Goal: Task Accomplishment & Management: Manage account settings

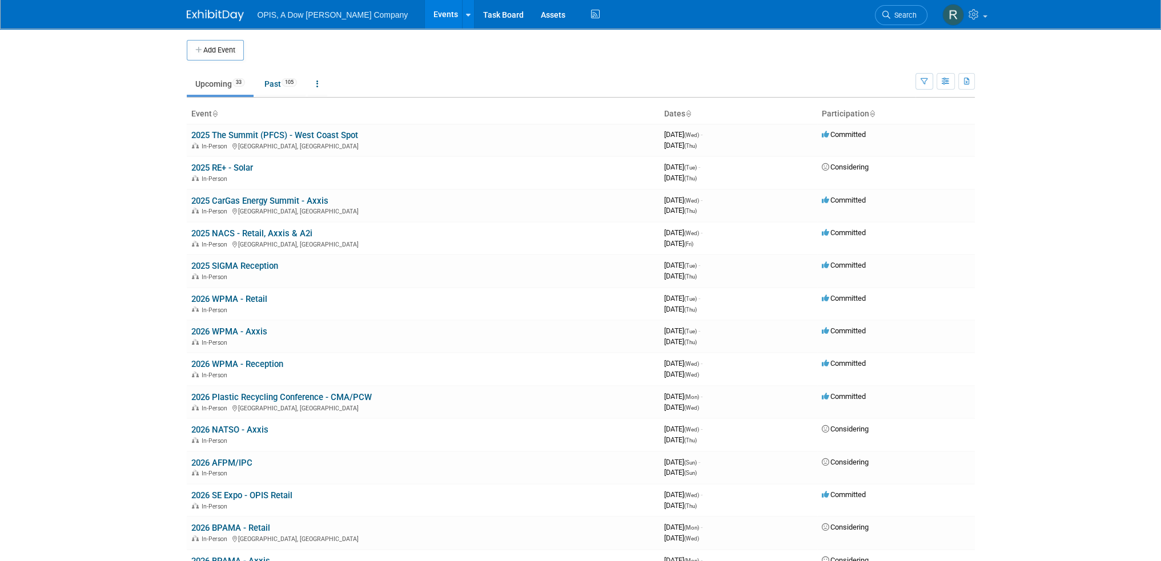
click at [425, 15] on link "Events" at bounding box center [446, 14] width 42 height 29
click at [220, 134] on link "2025 The Summit (PFCS) - West Coast Spot" at bounding box center [274, 135] width 167 height 10
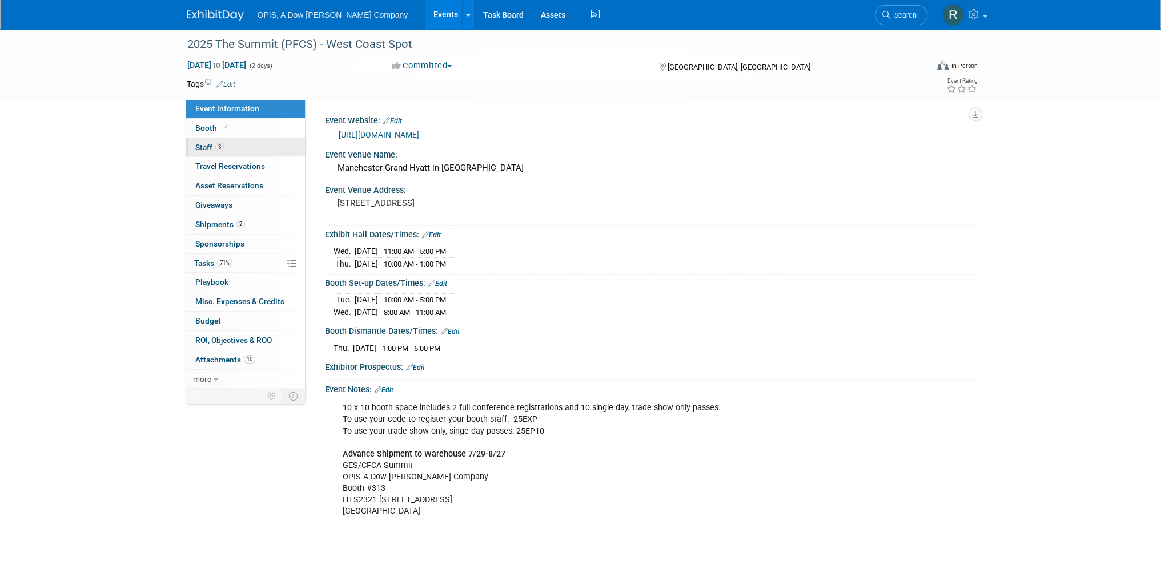
click at [199, 145] on span "Staff 3" at bounding box center [209, 147] width 29 height 9
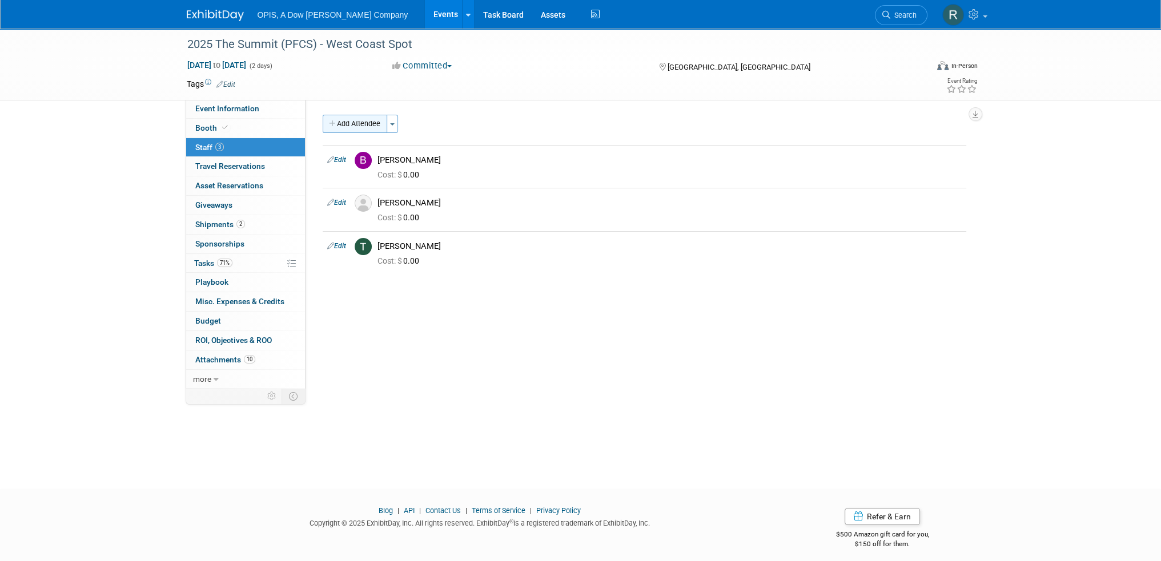
click at [355, 126] on button "Add Attendee" at bounding box center [355, 124] width 65 height 18
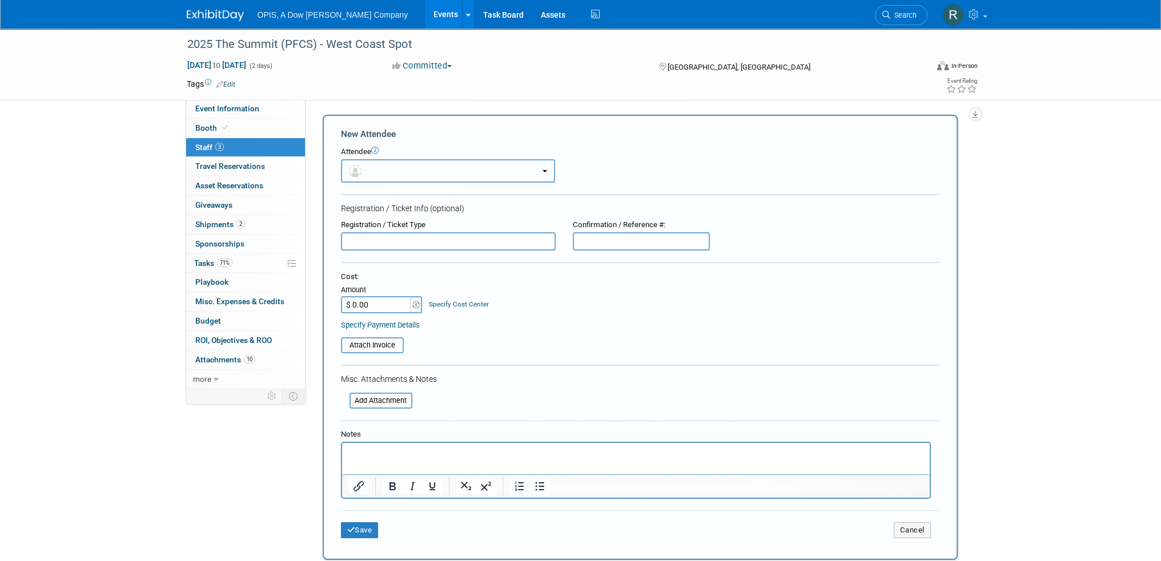
click at [483, 177] on button "button" at bounding box center [448, 170] width 214 height 23
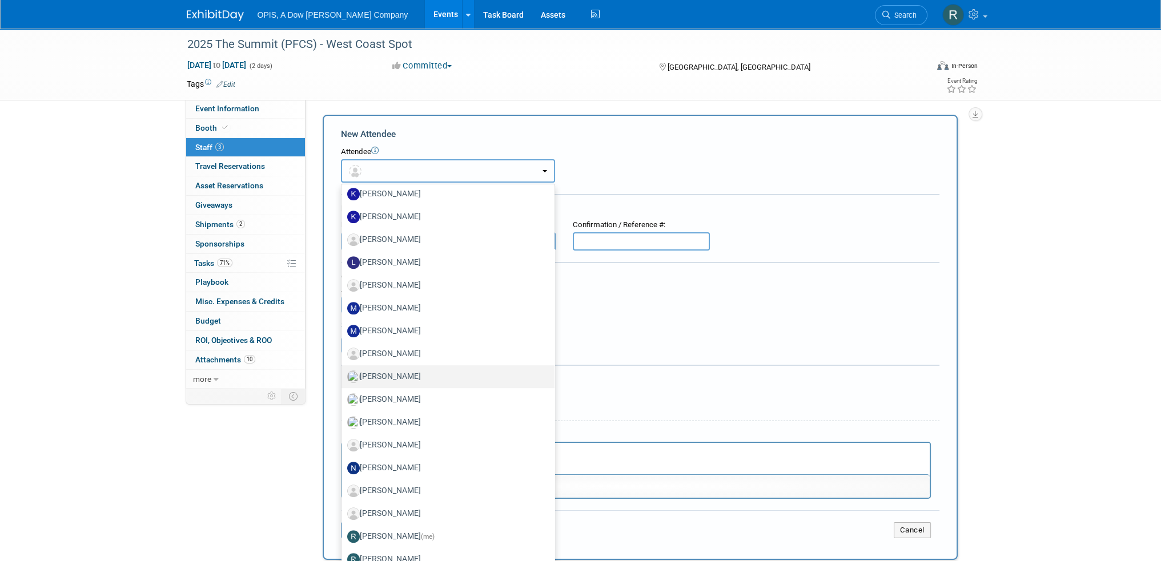
scroll to position [854, 0]
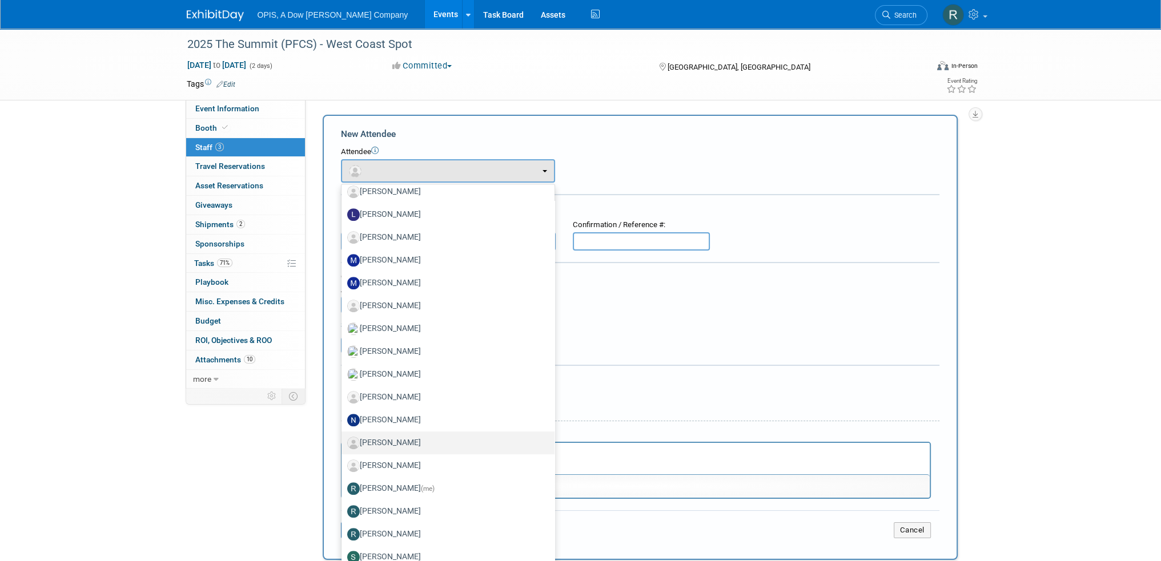
drag, startPoint x: 58, startPoint y: 1, endPoint x: 399, endPoint y: 441, distance: 556.6
click at [399, 441] on label "Patrick Carey" at bounding box center [445, 443] width 196 height 18
click at [343, 441] on input "Patrick Carey" at bounding box center [339, 441] width 7 height 7
select select "0ded468e-7226-4cae-898b-36b3086d9958"
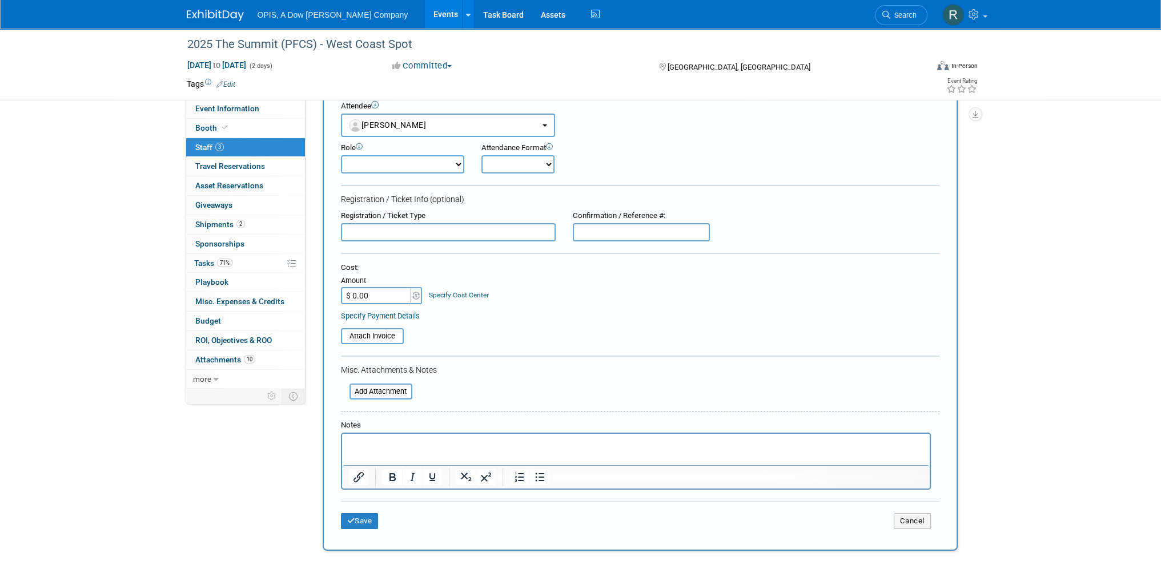
scroll to position [114, 0]
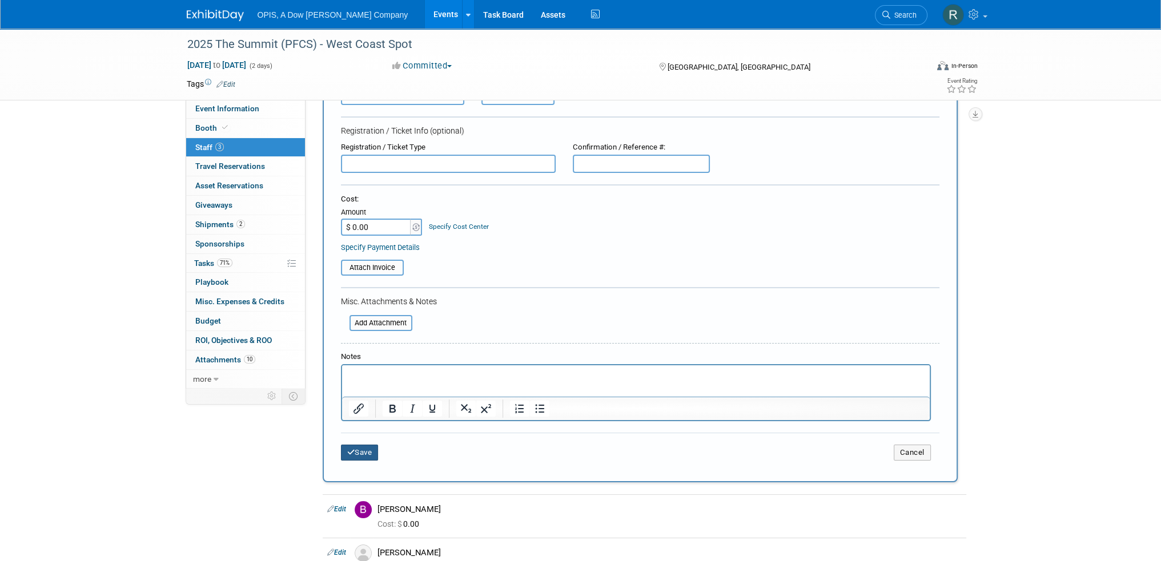
click at [370, 452] on button "Save" at bounding box center [360, 453] width 38 height 16
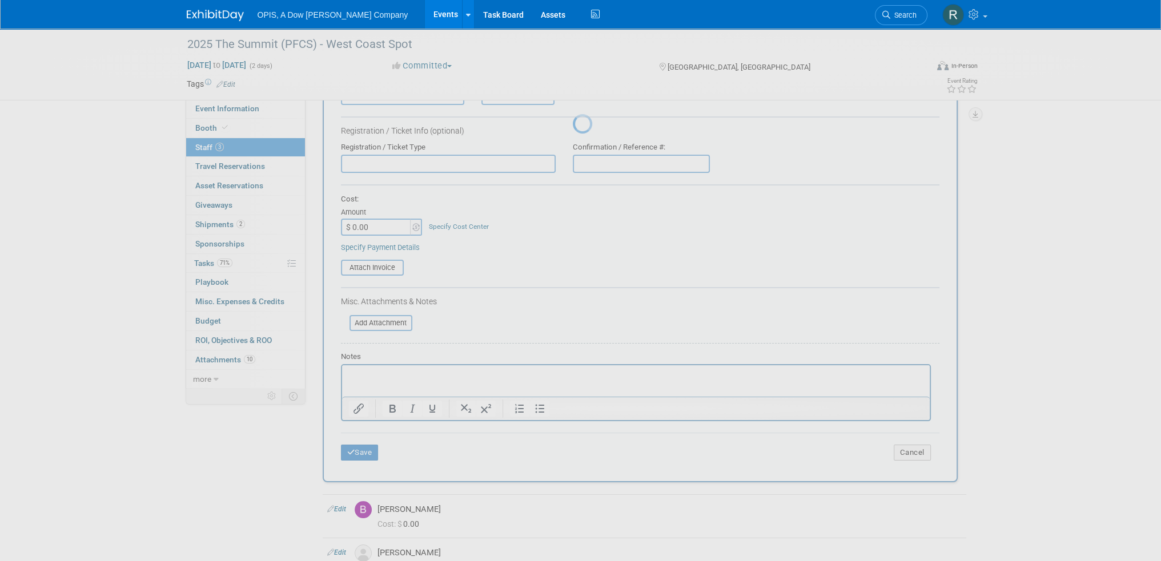
scroll to position [7, 0]
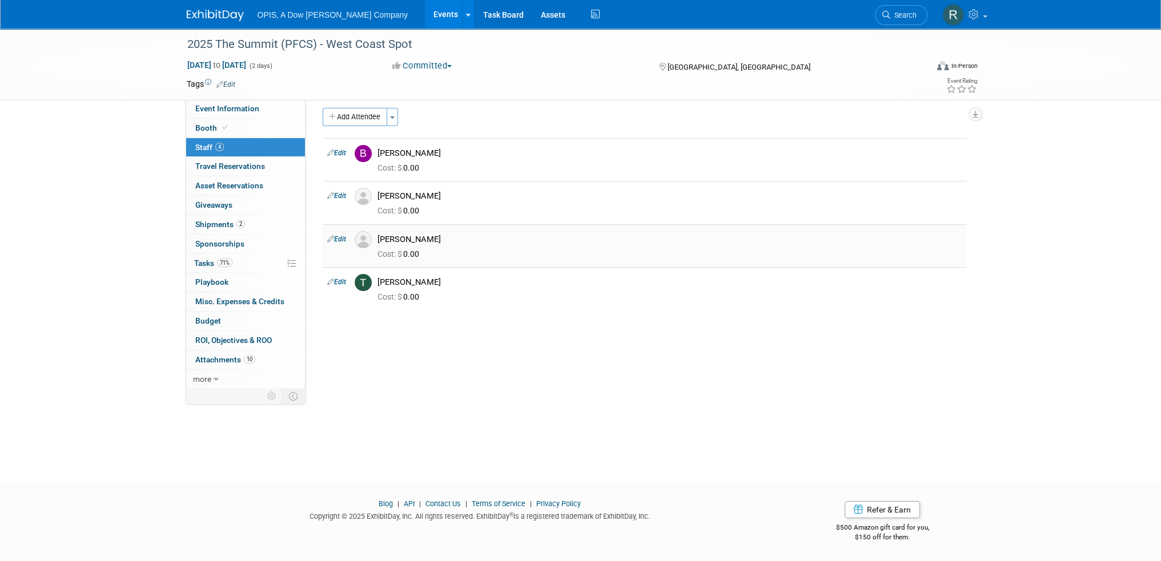
click at [335, 239] on link "Edit" at bounding box center [336, 239] width 19 height 8
select select "0ded468e-7226-4cae-898b-36b3086d9958"
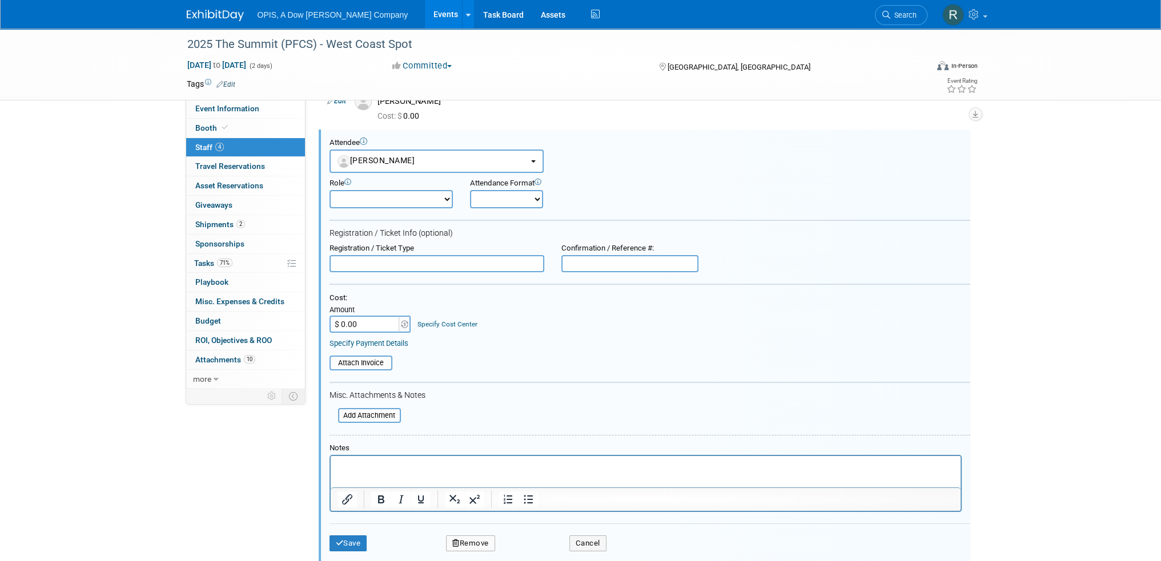
scroll to position [0, 0]
click at [409, 268] on input "text" at bounding box center [436, 263] width 215 height 17
type input "f"
type input "Full Access pass"
click at [332, 540] on button "Save" at bounding box center [348, 544] width 38 height 16
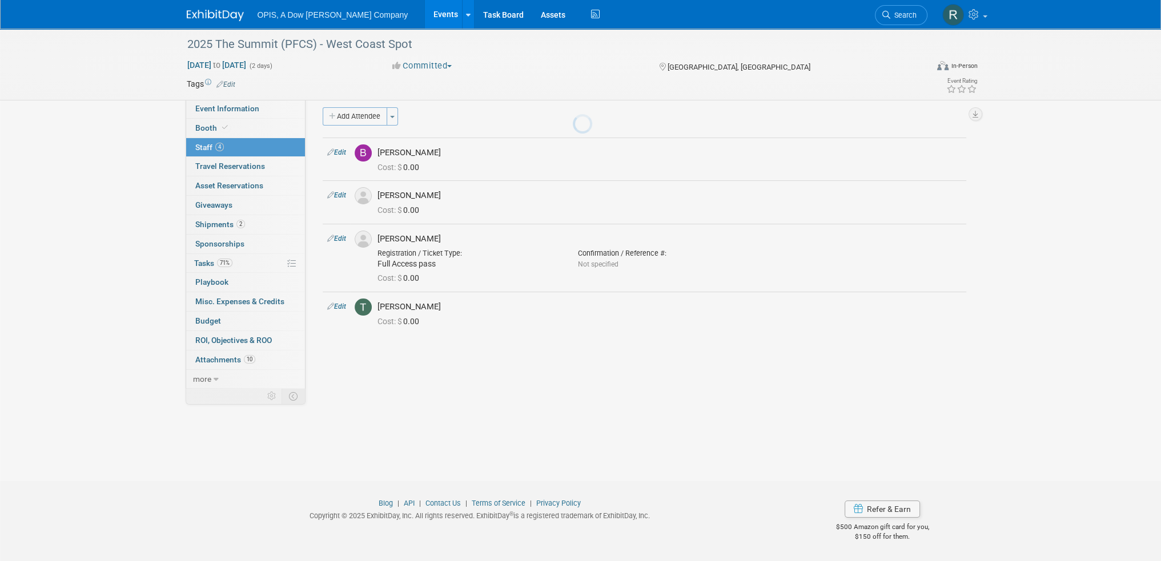
scroll to position [7, 0]
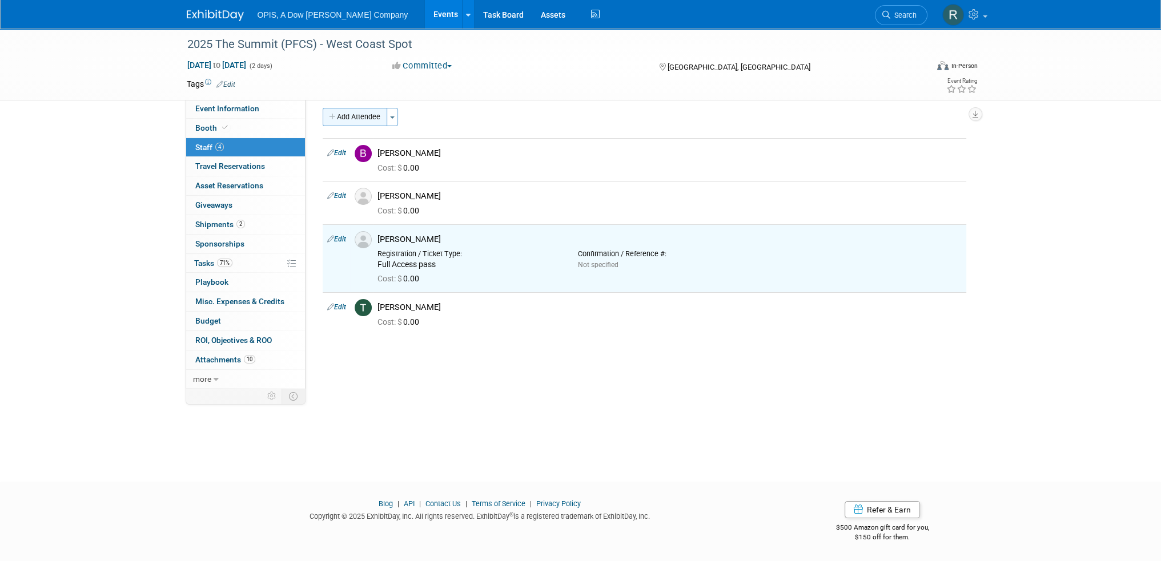
click at [361, 110] on button "Add Attendee" at bounding box center [355, 117] width 65 height 18
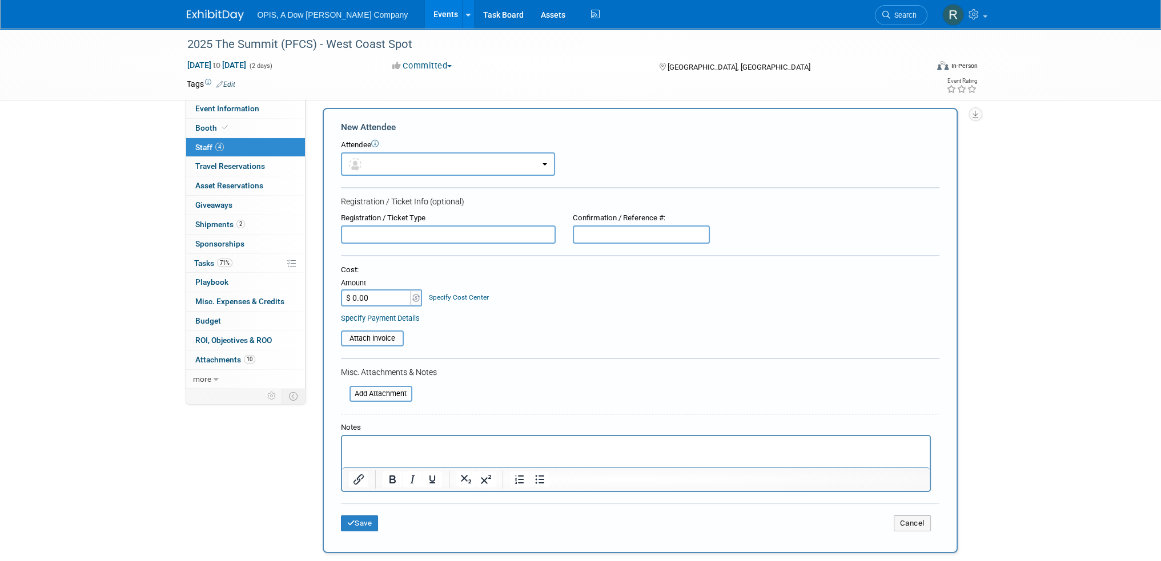
scroll to position [0, 0]
click at [404, 166] on button "button" at bounding box center [448, 163] width 214 height 23
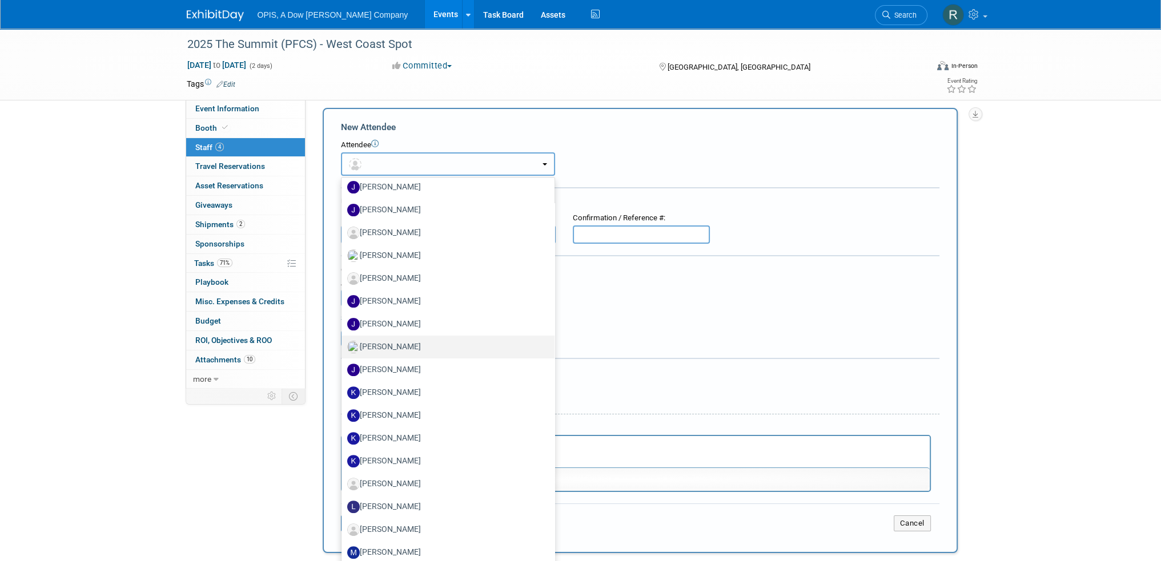
scroll to position [831, 0]
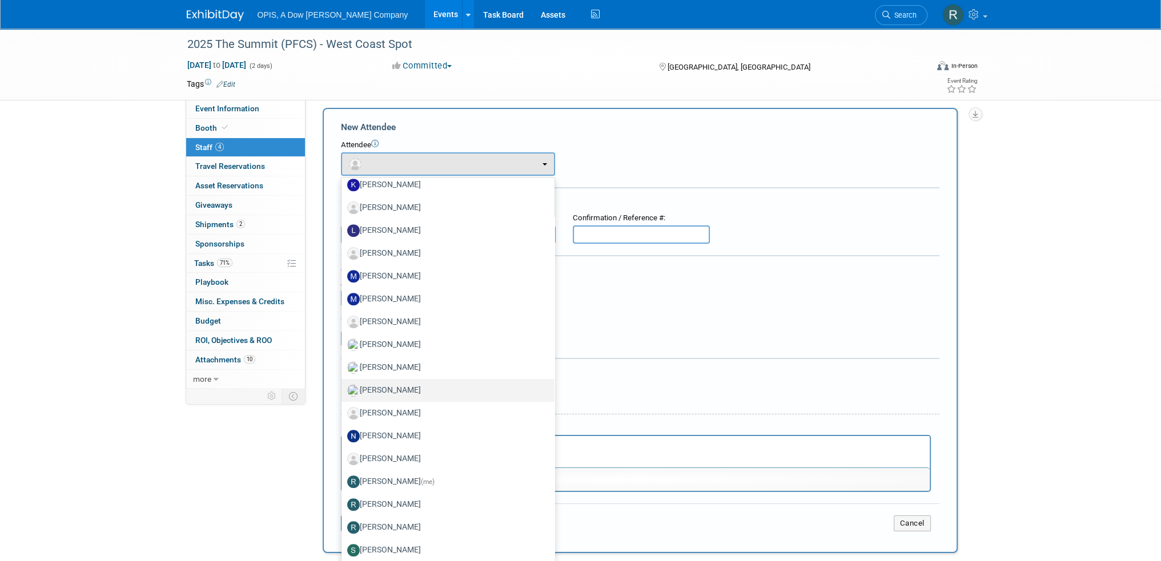
click at [388, 387] on label "Michelle Lukas" at bounding box center [445, 390] width 196 height 18
click at [343, 387] on input "Michelle Lukas" at bounding box center [339, 388] width 7 height 7
select select "068d680b-2ac8-417c-9214-ae4dd52bdb82"
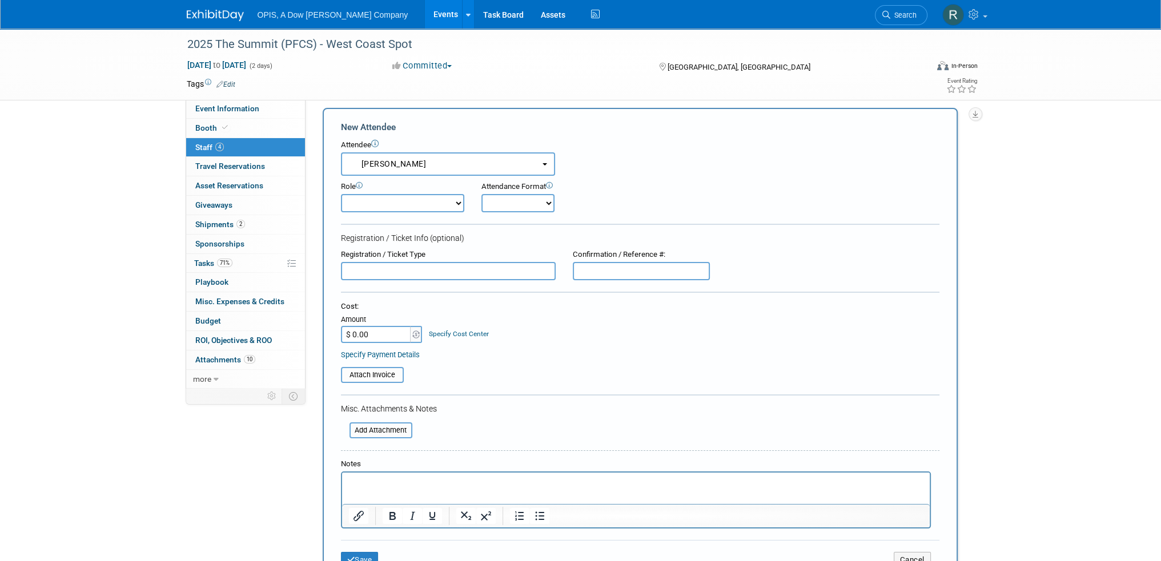
click at [395, 272] on input "text" at bounding box center [448, 271] width 215 height 18
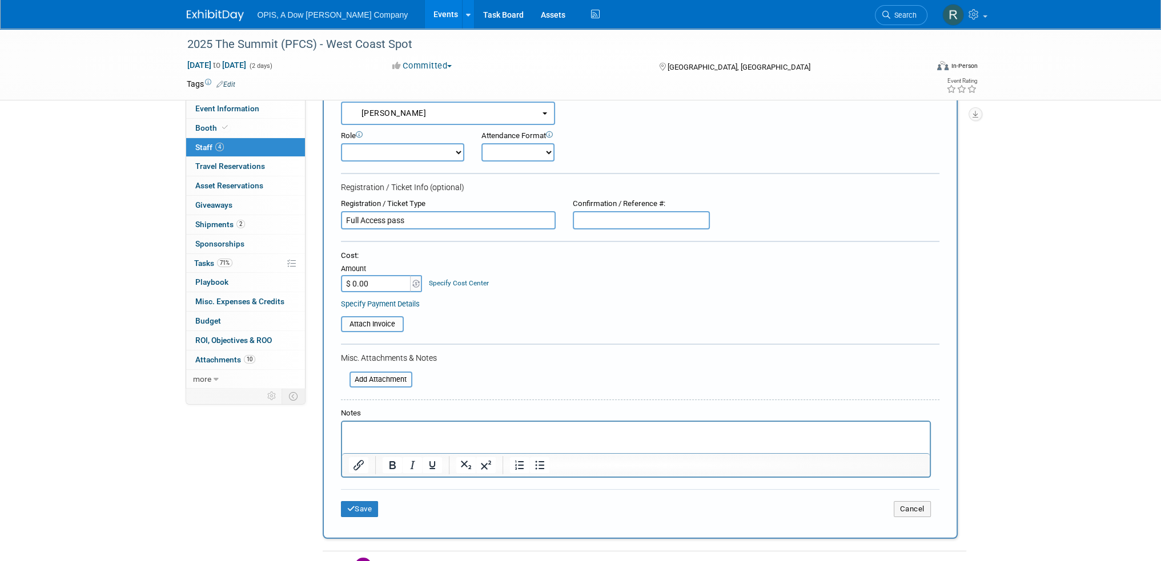
scroll to position [64, 0]
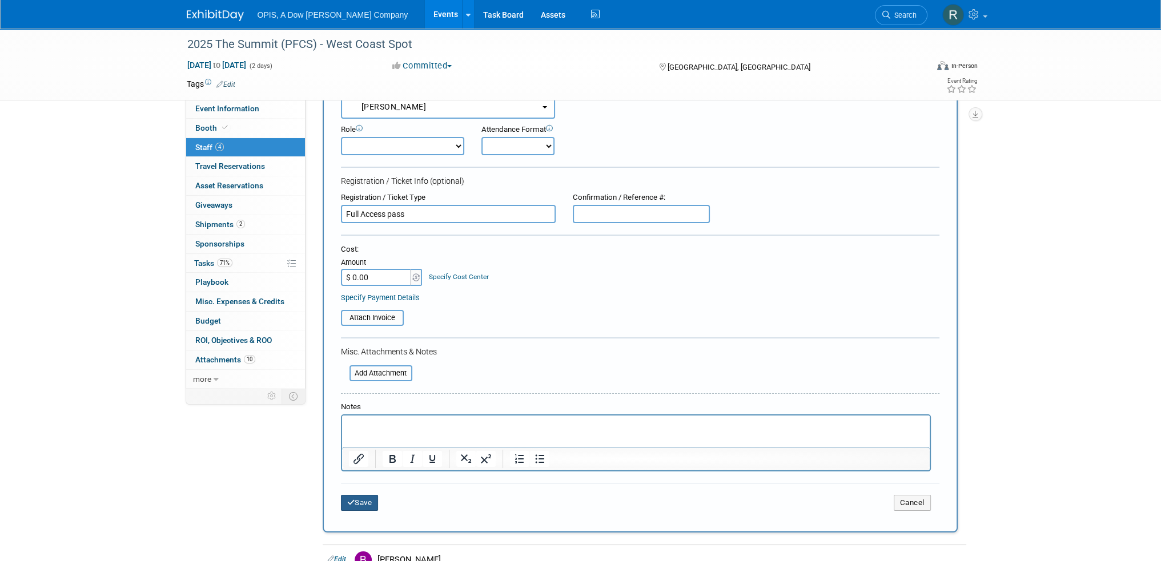
type input "Full Access pass"
click at [355, 500] on button "Save" at bounding box center [360, 503] width 38 height 16
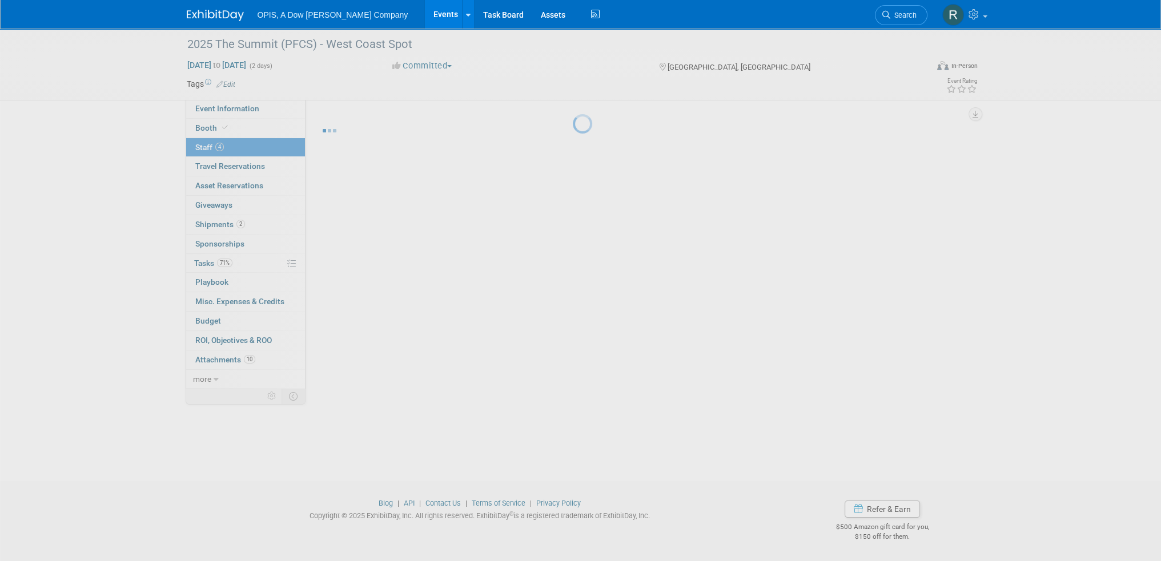
scroll to position [7, 0]
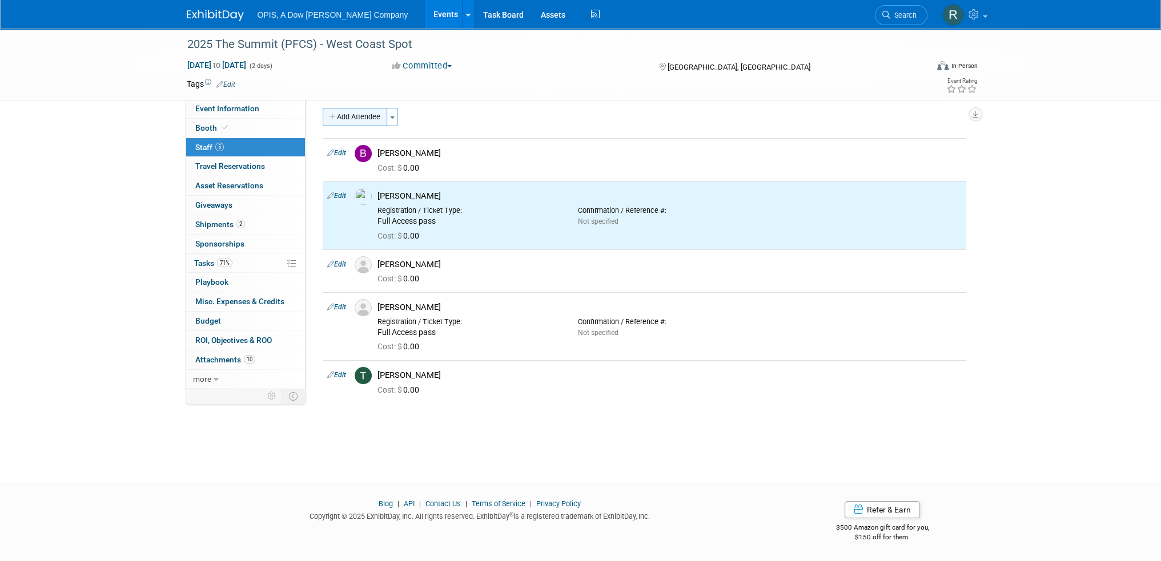
click at [356, 114] on button "Add Attendee" at bounding box center [355, 117] width 65 height 18
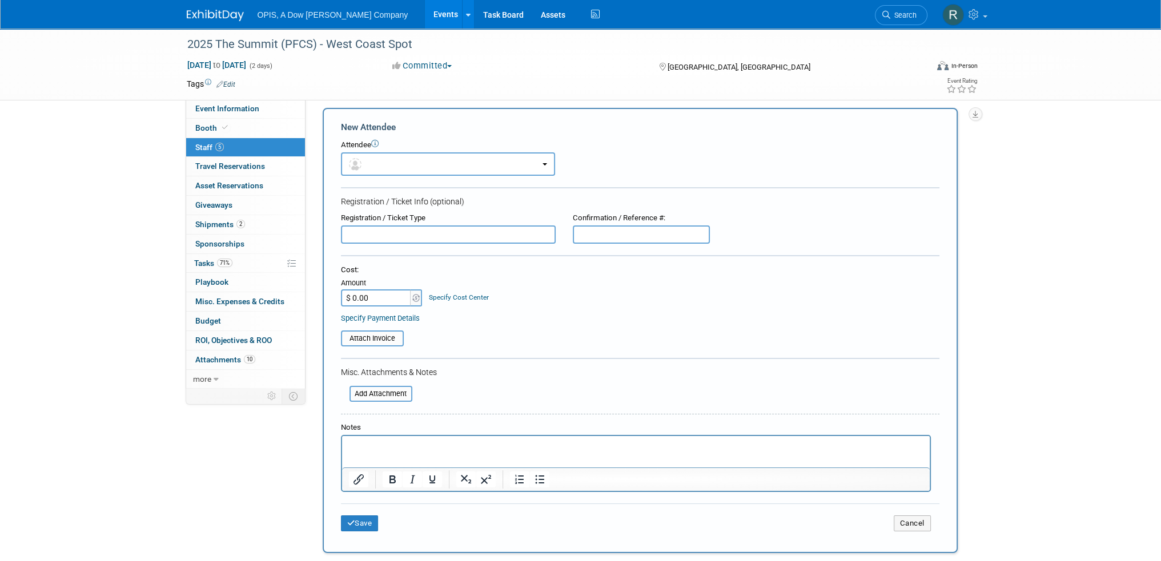
scroll to position [0, 0]
click at [415, 166] on button "button" at bounding box center [448, 163] width 214 height 23
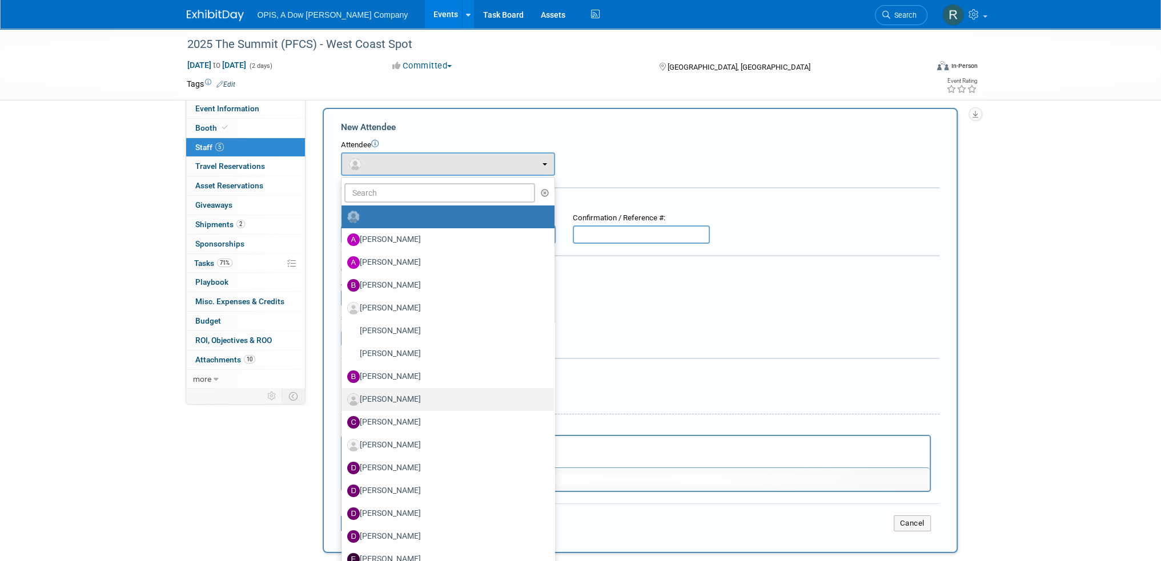
click at [377, 392] on label "Carlos Garcia" at bounding box center [445, 399] width 196 height 18
click at [343, 394] on input "Carlos Garcia" at bounding box center [339, 397] width 7 height 7
select select "c4e3272b-475e-4bf8-b34a-6ae69ac3ef25"
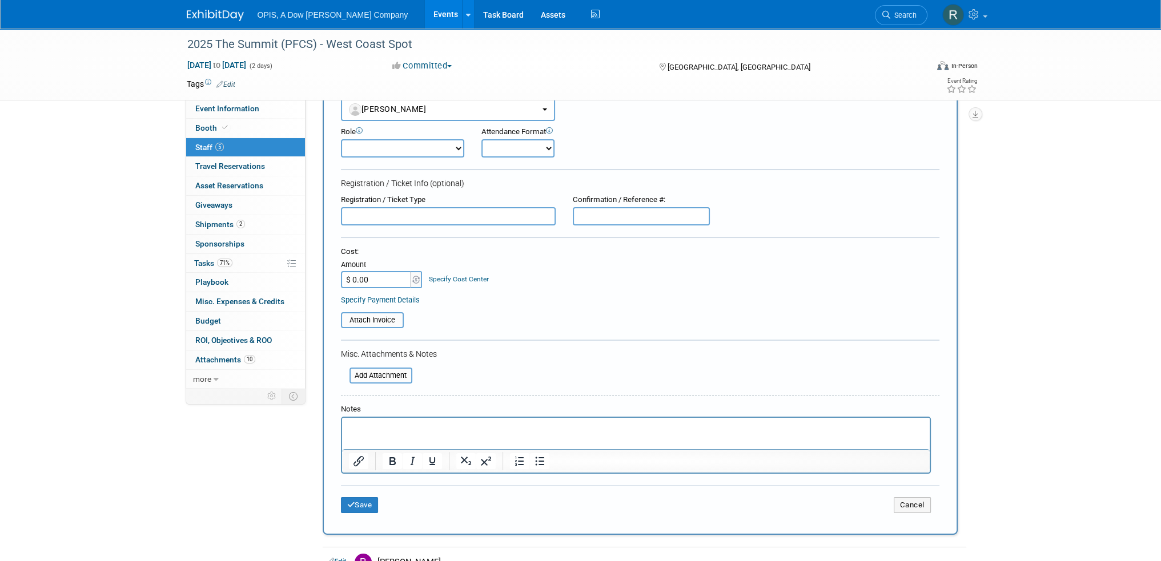
scroll to position [64, 0]
click at [357, 496] on button "Save" at bounding box center [360, 503] width 38 height 16
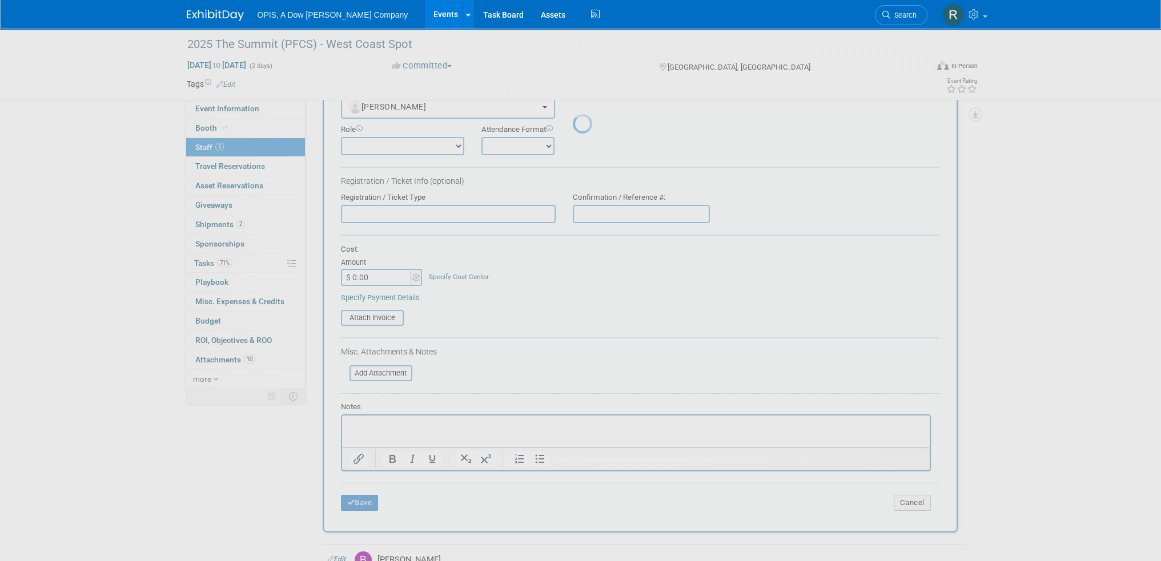
scroll to position [26, 0]
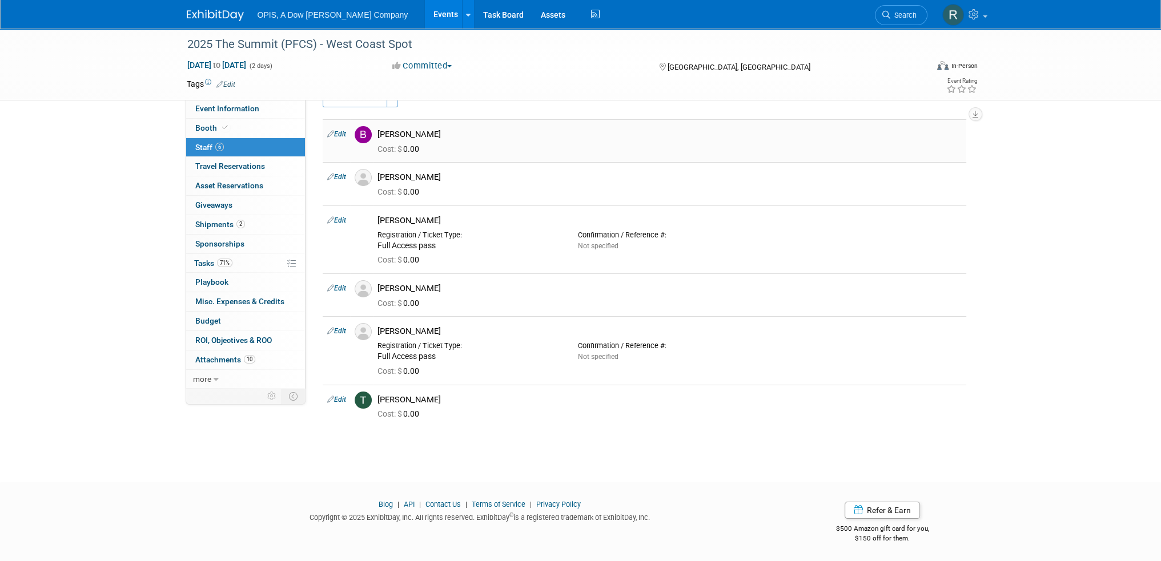
click at [343, 134] on link "Edit" at bounding box center [336, 134] width 19 height 8
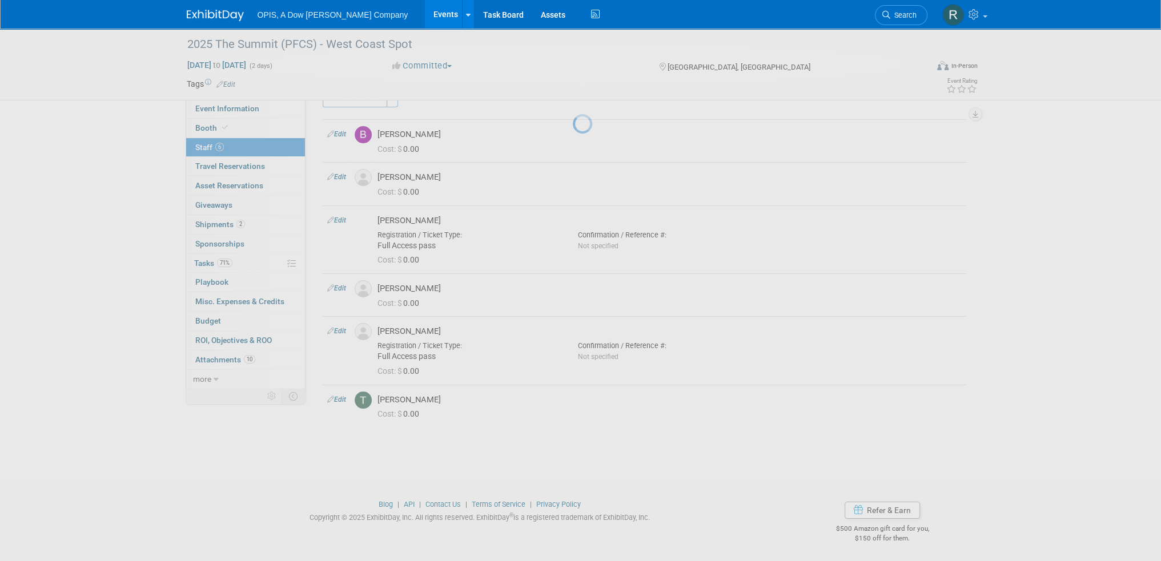
select select "9e41d2c2-e0e9-4f5d-8ee8-905cb27ffd8b"
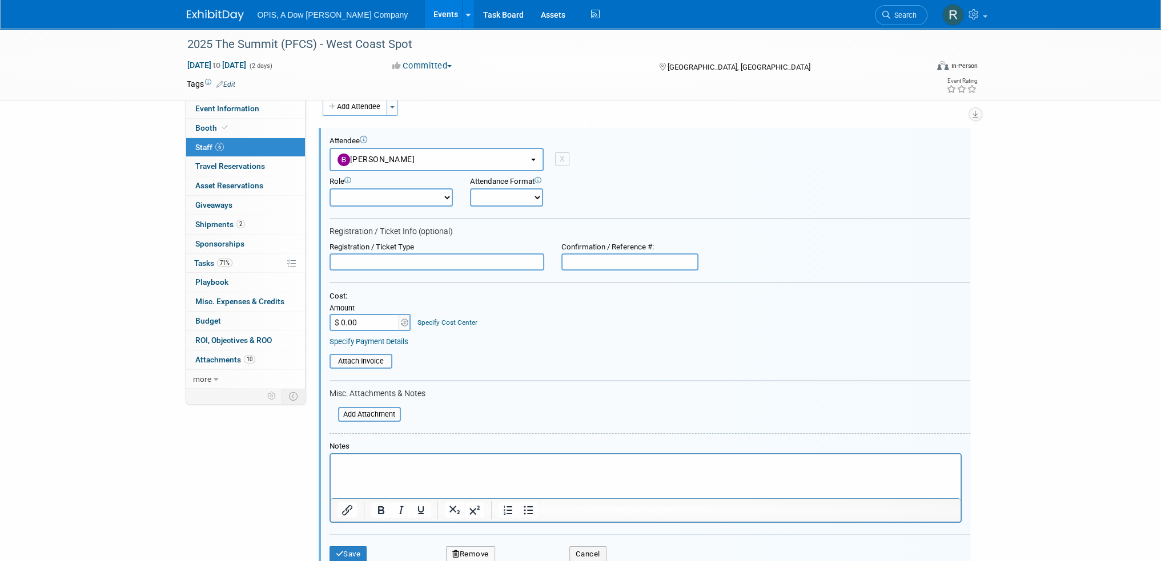
scroll to position [0, 0]
click at [595, 539] on button "Cancel" at bounding box center [587, 543] width 37 height 16
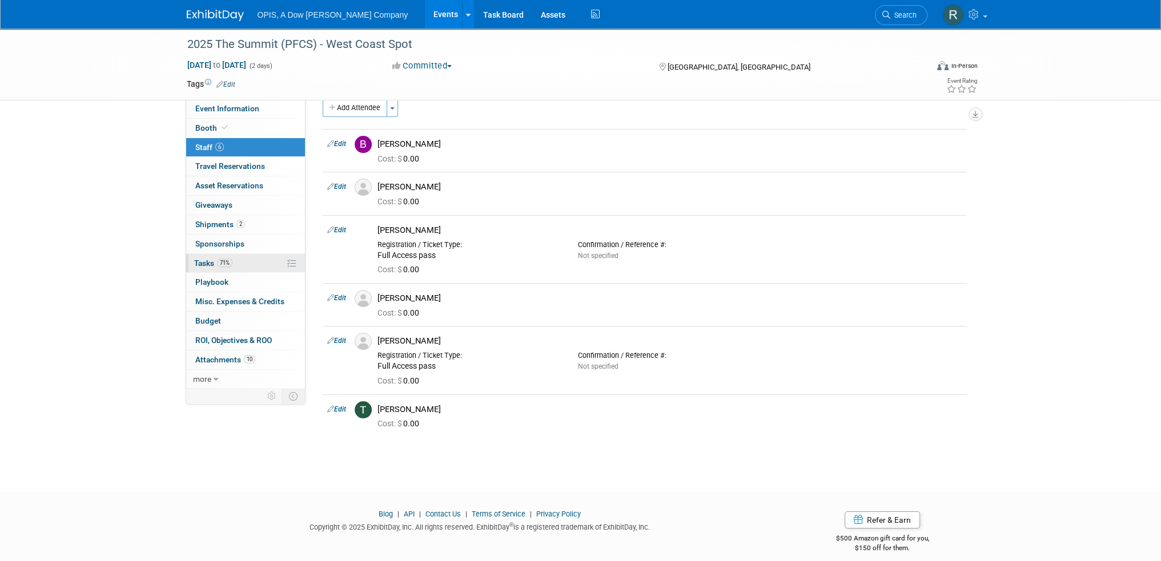
click at [203, 261] on span "Tasks 71%" at bounding box center [213, 263] width 38 height 9
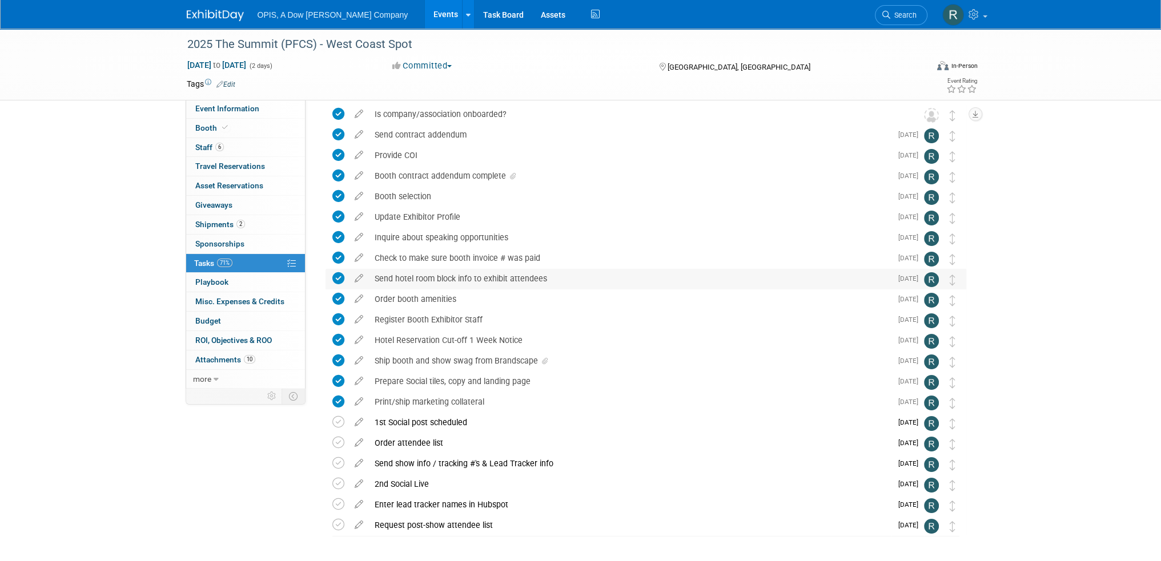
scroll to position [87, 0]
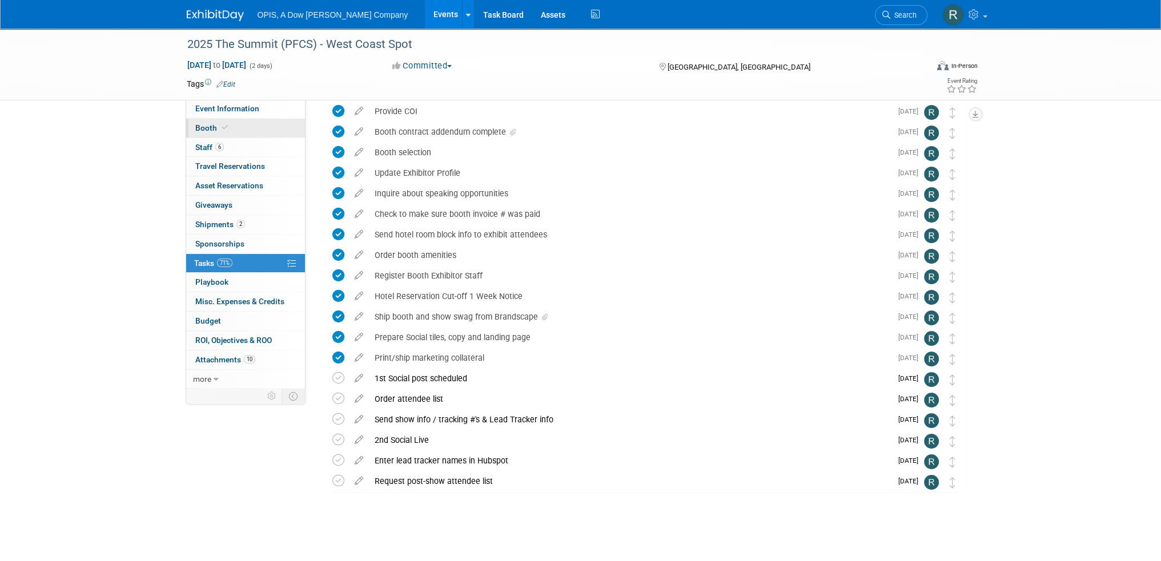
click at [198, 124] on span "Booth" at bounding box center [212, 127] width 35 height 9
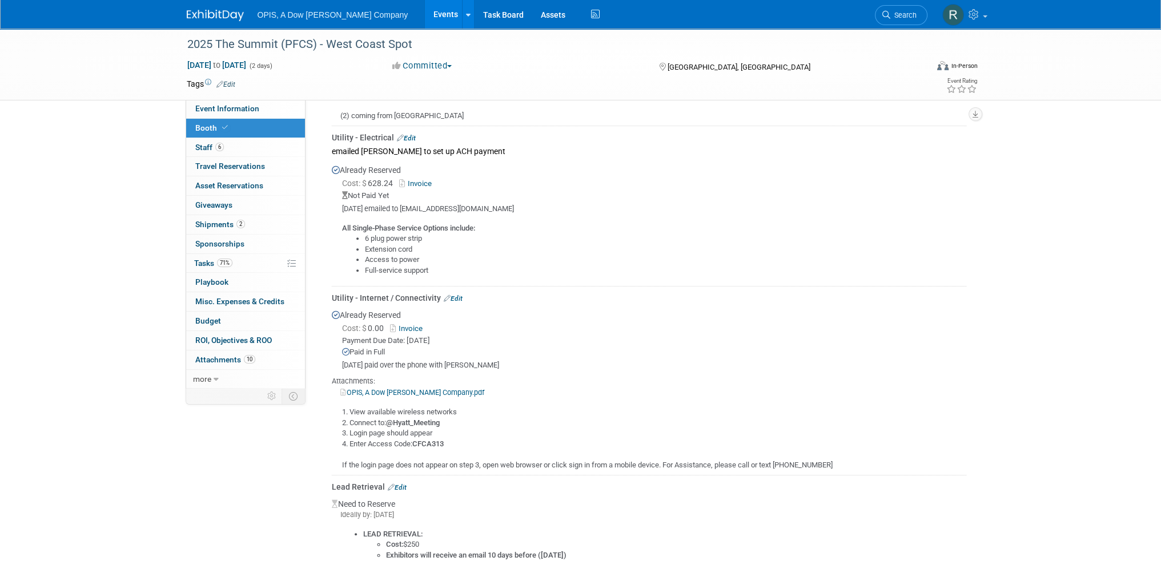
scroll to position [685, 0]
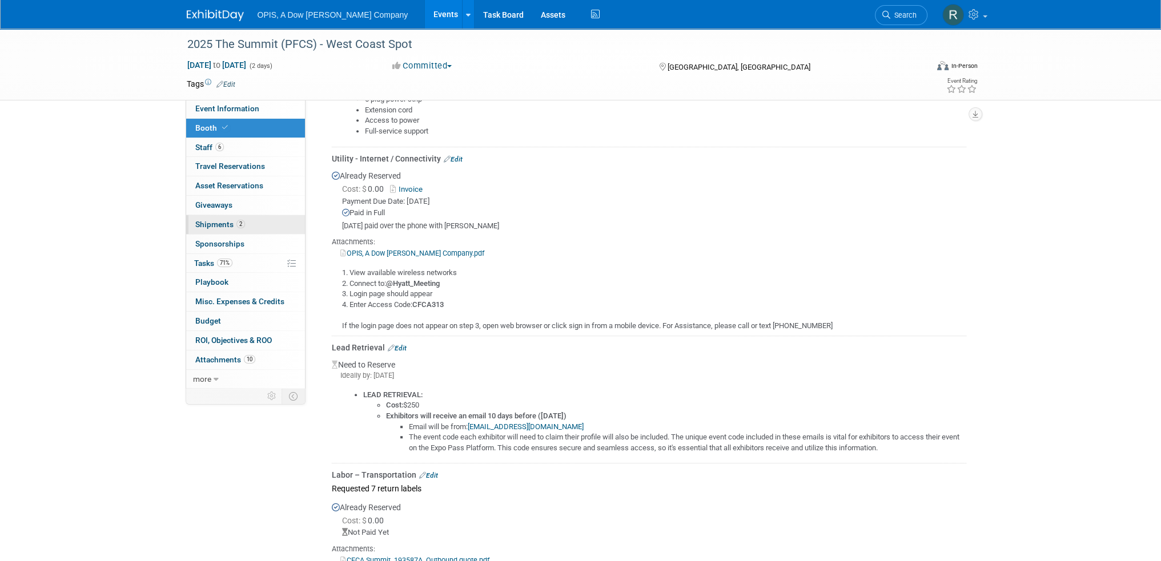
click at [207, 225] on span "Shipments 2" at bounding box center [220, 224] width 50 height 9
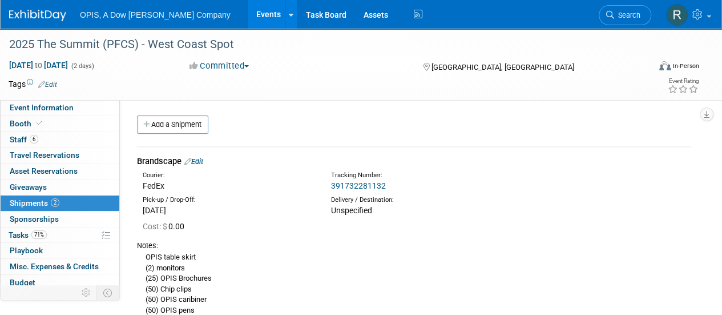
scroll to position [0, 0]
click at [202, 160] on link "Edit" at bounding box center [193, 161] width 19 height 9
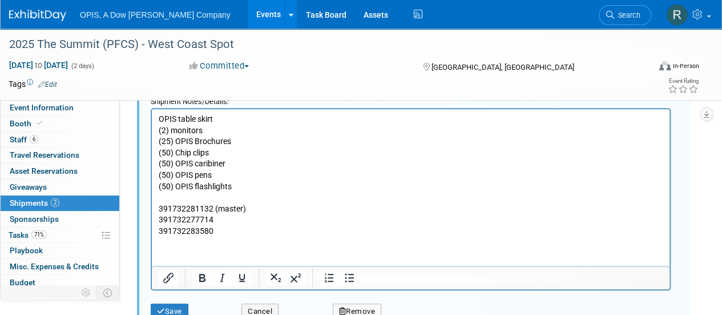
scroll to position [473, 0]
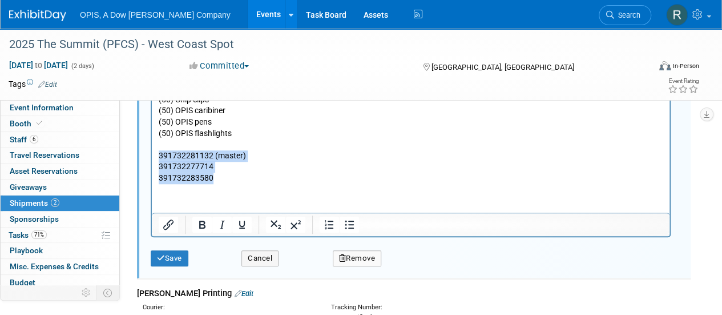
drag, startPoint x: 214, startPoint y: 176, endPoint x: 159, endPoint y: 157, distance: 57.6
click at [159, 157] on p "OPIS table skirt (2) monitors (25) OPIS Brochures (50) Chip clips (50) OPIS car…" at bounding box center [411, 122] width 505 height 123
copy p "391732281132 (master) 391732277714 391732283580"
click at [254, 251] on button "Cancel" at bounding box center [259, 258] width 37 height 16
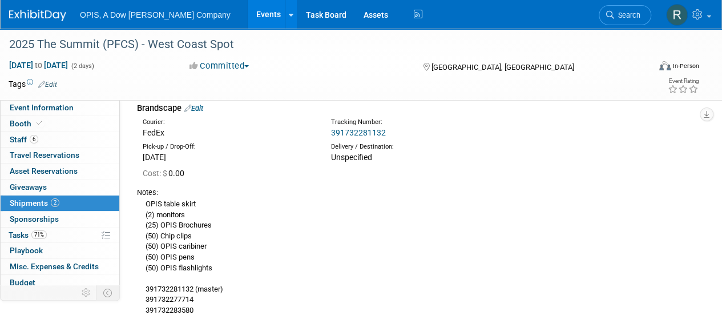
scroll to position [0, 0]
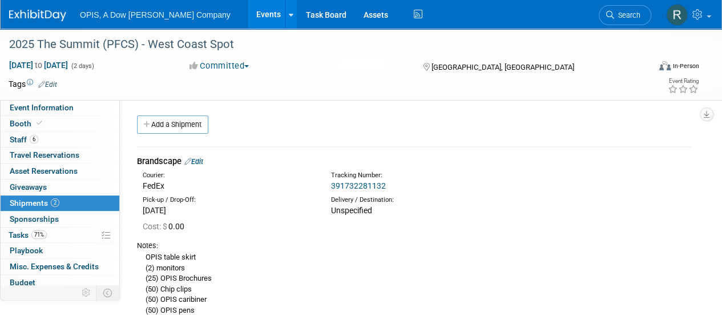
click at [200, 160] on link "Edit" at bounding box center [193, 161] width 19 height 9
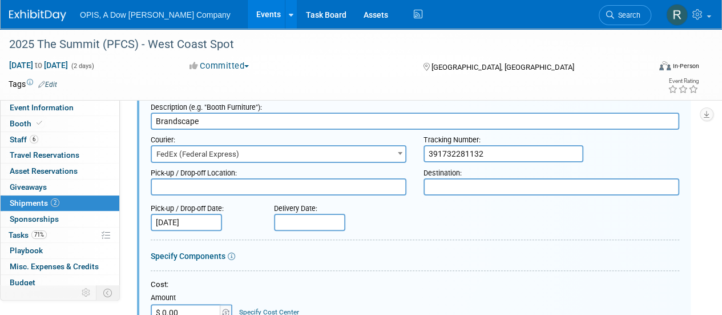
scroll to position [74, 0]
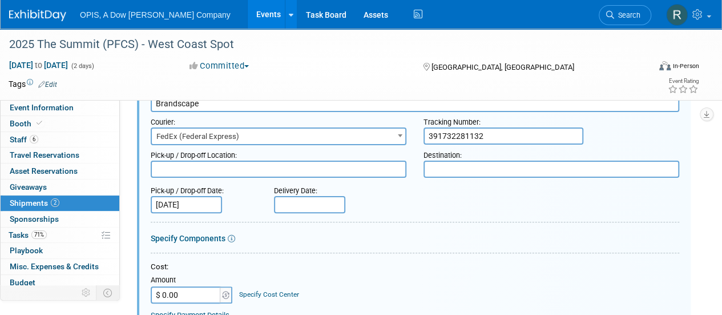
click at [253, 168] on textarea at bounding box center [279, 168] width 256 height 17
click at [303, 202] on input "text" at bounding box center [309, 204] width 71 height 17
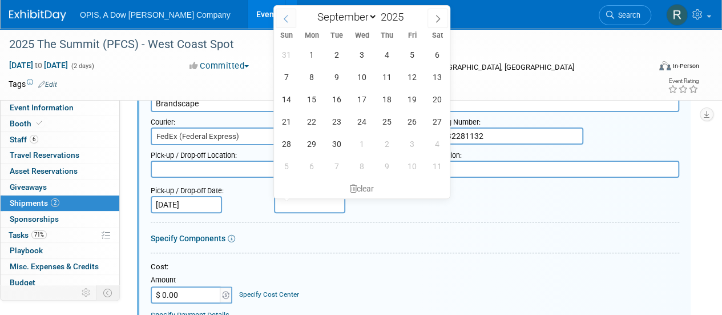
click at [289, 17] on icon at bounding box center [286, 19] width 8 height 8
select select "7"
click at [412, 75] on span "8" at bounding box center [412, 77] width 22 height 22
type input "Aug 8, 2025"
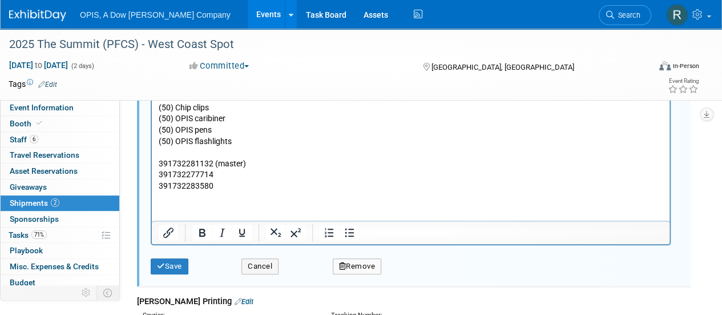
scroll to position [473, 0]
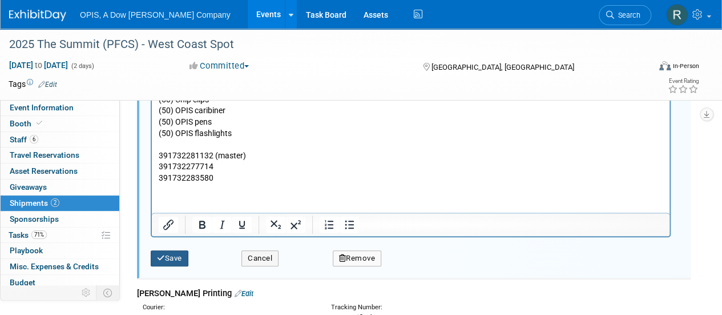
click at [166, 255] on button "Save" at bounding box center [170, 258] width 38 height 16
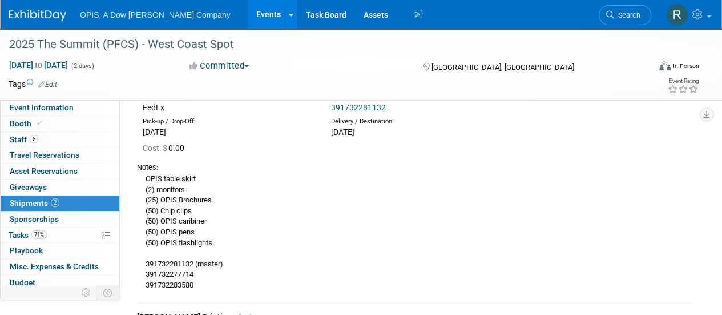
scroll to position [228, 0]
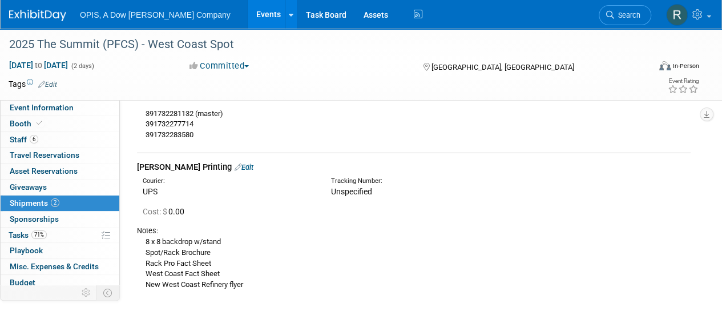
drag, startPoint x: 208, startPoint y: 167, endPoint x: 208, endPoint y: 179, distance: 12.6
click at [235, 167] on link "Edit" at bounding box center [244, 167] width 19 height 9
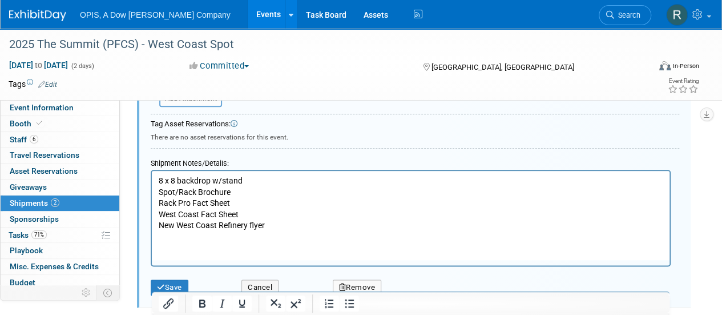
scroll to position [593, 0]
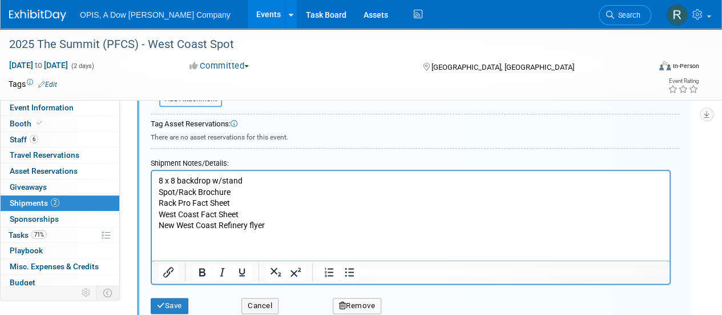
click at [244, 202] on p "8 x 8 backdrop w/stand Spot/Rack Brochure Rack Pro Fact Sheet West Coast Fact S…" at bounding box center [411, 203] width 505 height 56
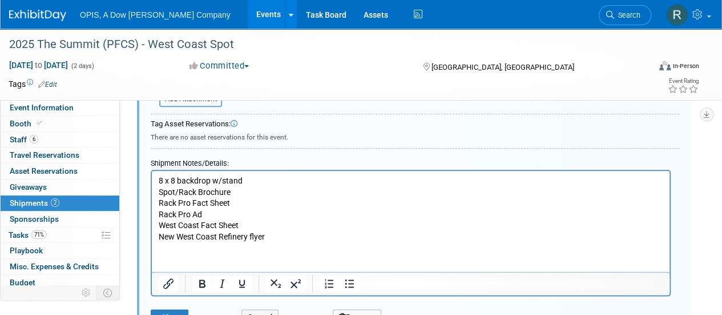
click at [281, 239] on p "Rack Pro Ad West Coast Fact Sheet New West Coast Refinery flyer" at bounding box center [411, 225] width 505 height 34
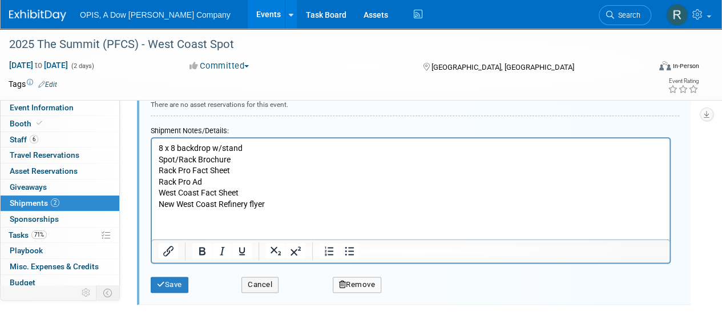
scroll to position [650, 0]
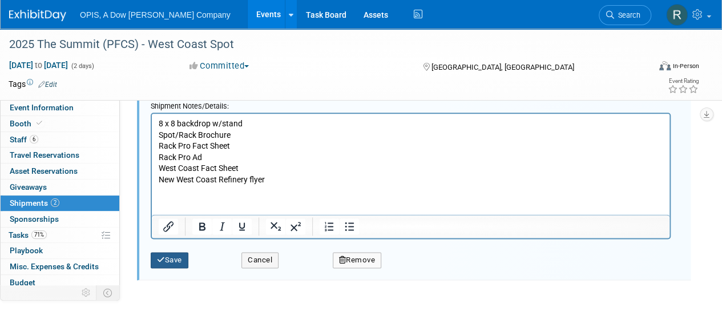
click at [168, 263] on button "Save" at bounding box center [170, 260] width 38 height 16
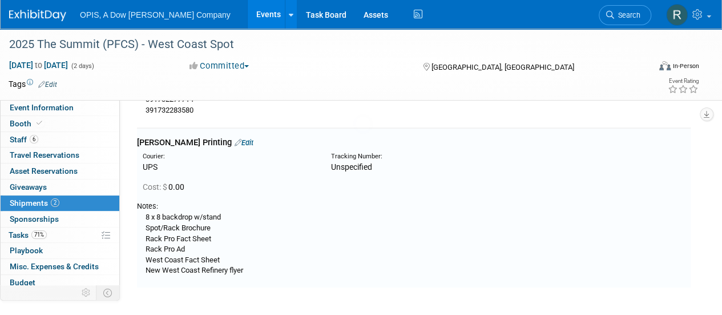
scroll to position [250, 0]
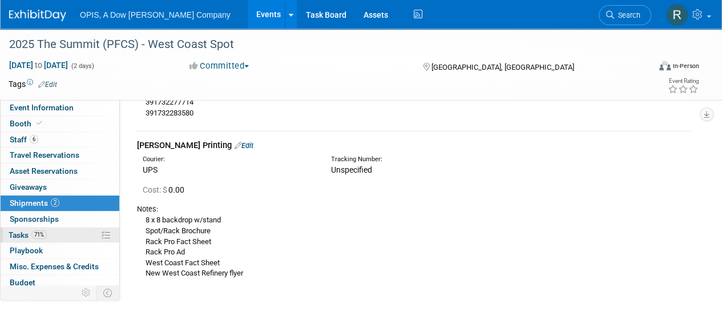
click at [18, 232] on span "Tasks 71%" at bounding box center [28, 234] width 38 height 9
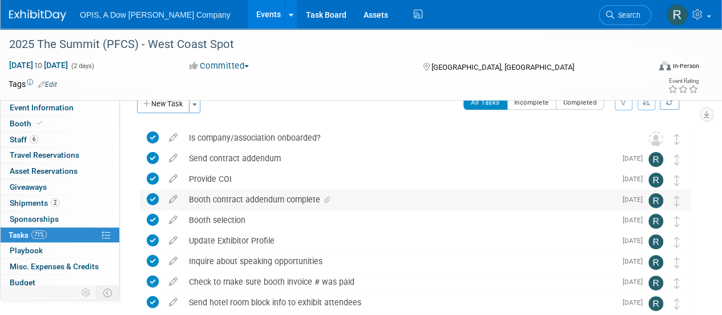
scroll to position [335, 0]
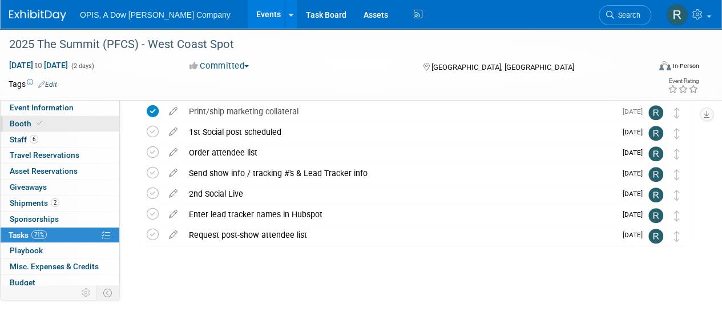
click at [22, 120] on span "Booth" at bounding box center [27, 123] width 35 height 9
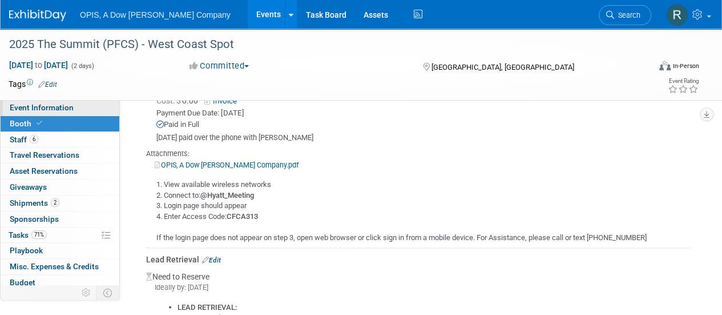
scroll to position [773, 0]
click at [38, 110] on span "Event Information" at bounding box center [42, 107] width 64 height 9
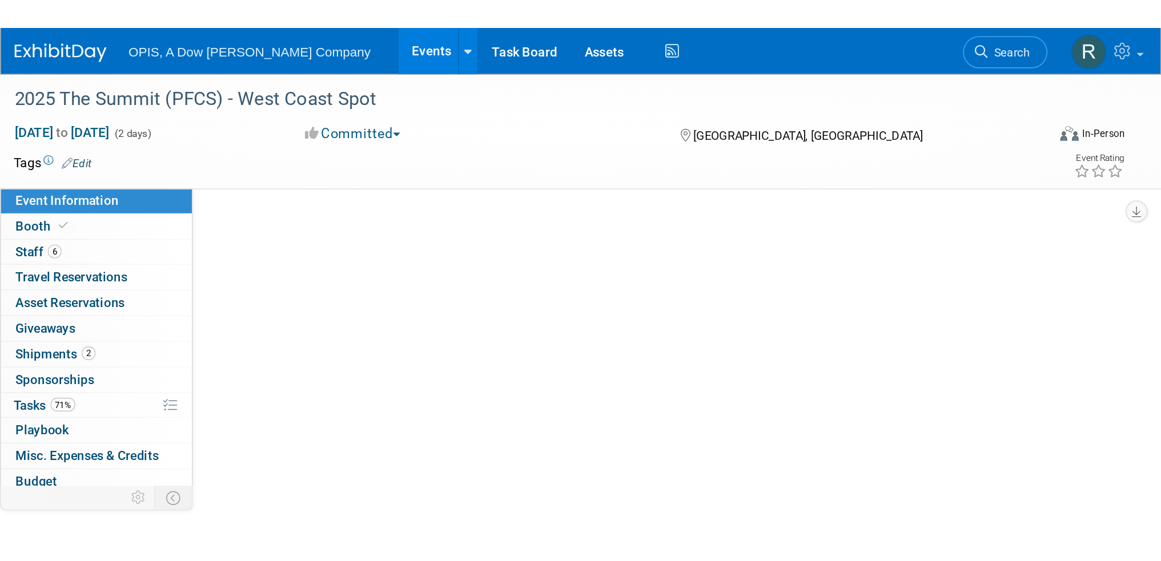
scroll to position [0, 0]
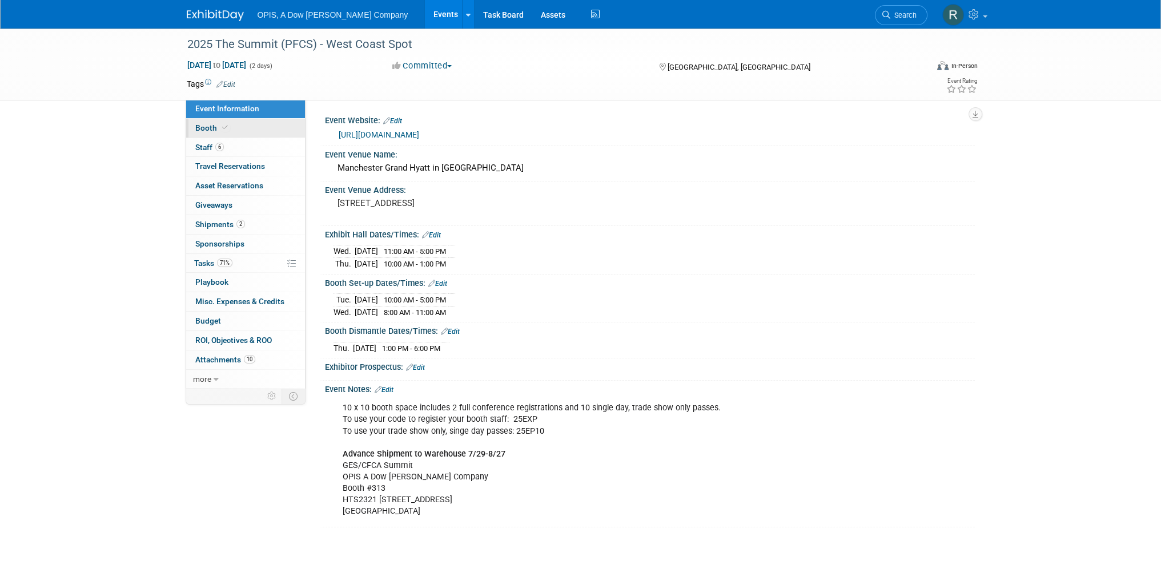
click at [208, 131] on span "Booth" at bounding box center [212, 127] width 35 height 9
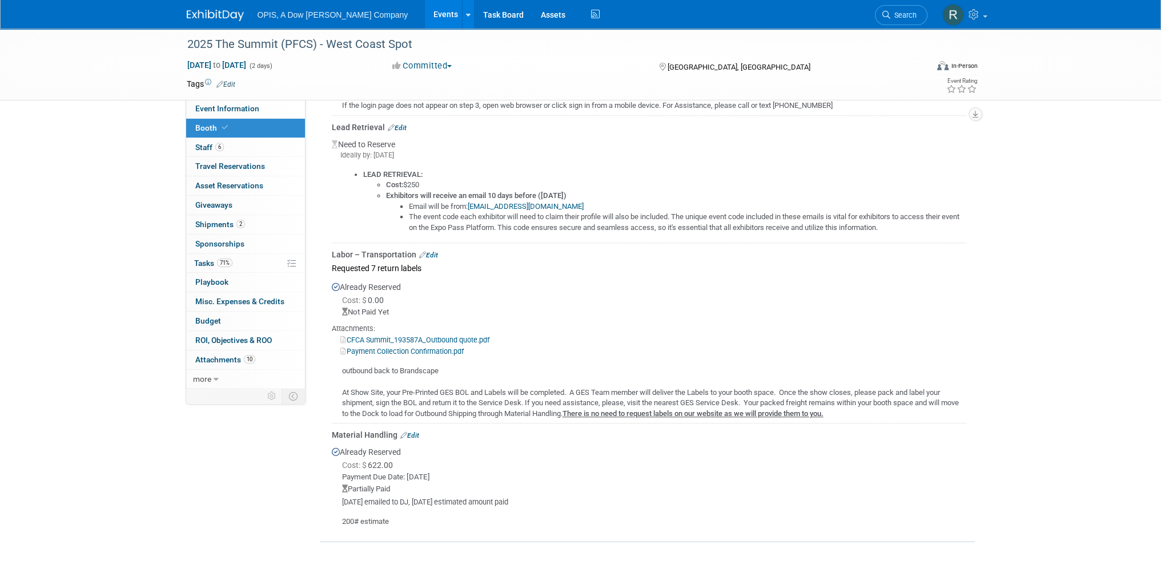
scroll to position [907, 0]
click at [432, 253] on link "Edit" at bounding box center [428, 253] width 19 height 8
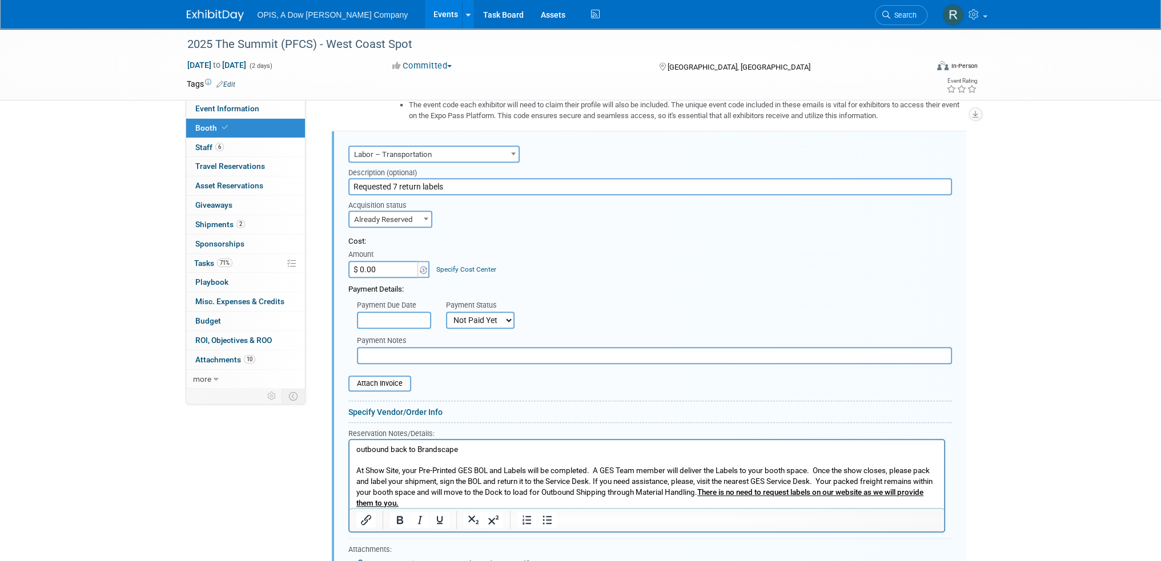
scroll to position [1132, 0]
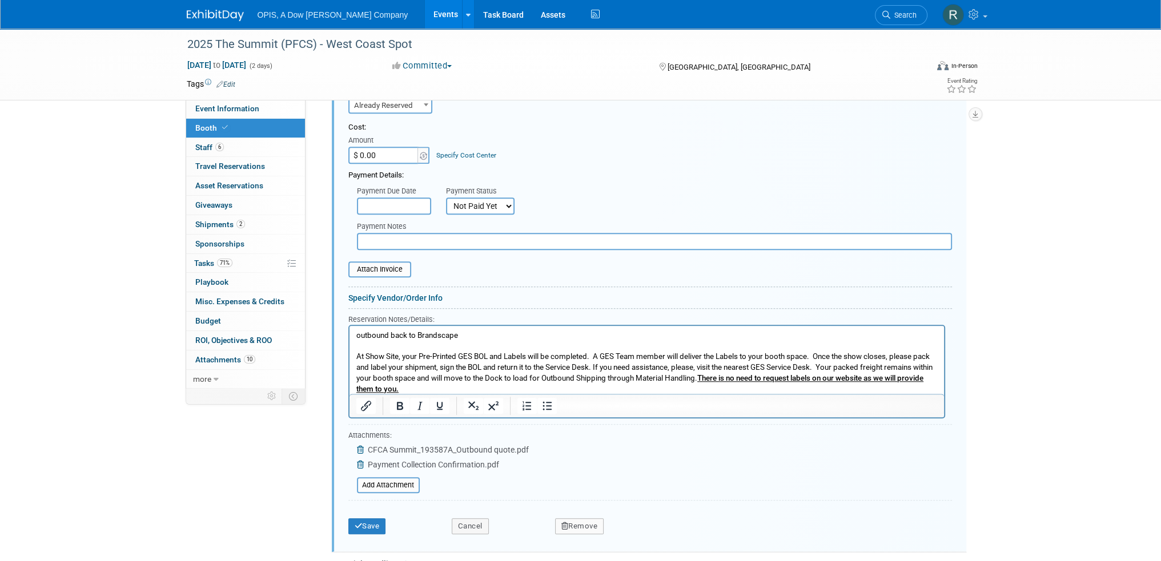
drag, startPoint x: 722, startPoint y: 380, endPoint x: 693, endPoint y: 677, distance: 298.3
click at [349, 355] on html "outbound back to Brandscape At Show Site, your Pre-Printed GES BOL and Labels w…" at bounding box center [646, 360] width 594 height 69
copy p "At Show Site, your Pre-Printed GES BOL and Labels will be completed. A GES Team…"
click at [474, 518] on button "Cancel" at bounding box center [470, 526] width 37 height 16
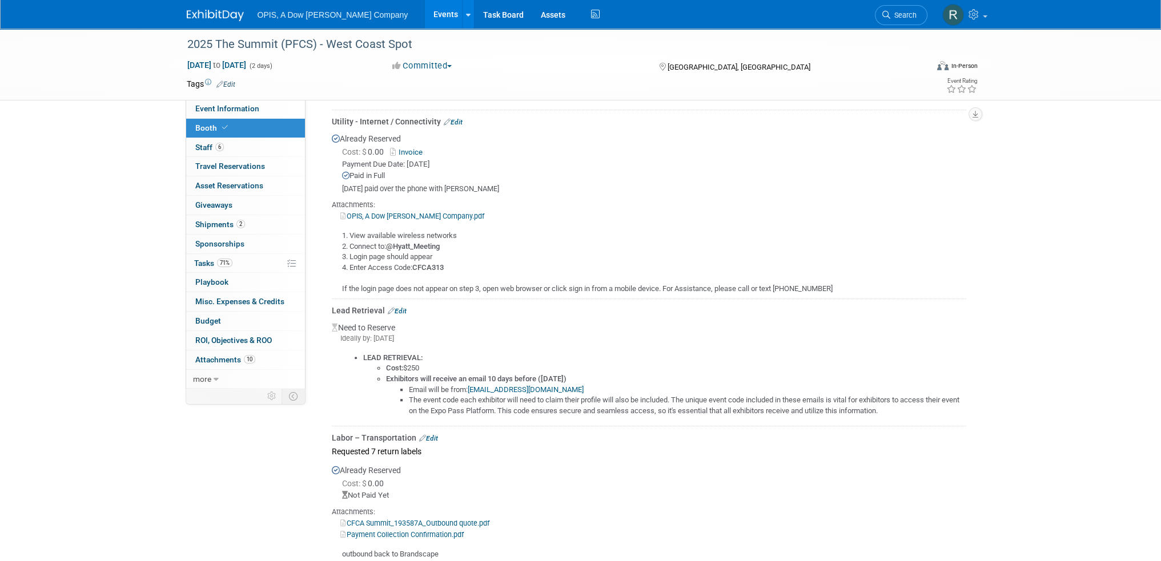
scroll to position [679, 0]
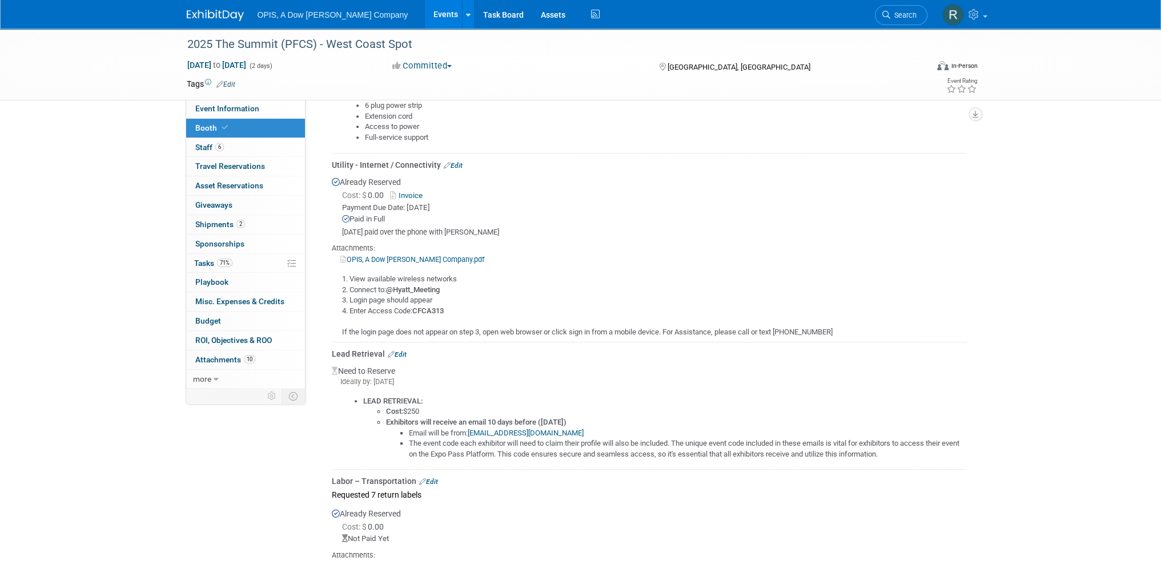
click at [454, 162] on link "Edit" at bounding box center [453, 166] width 19 height 8
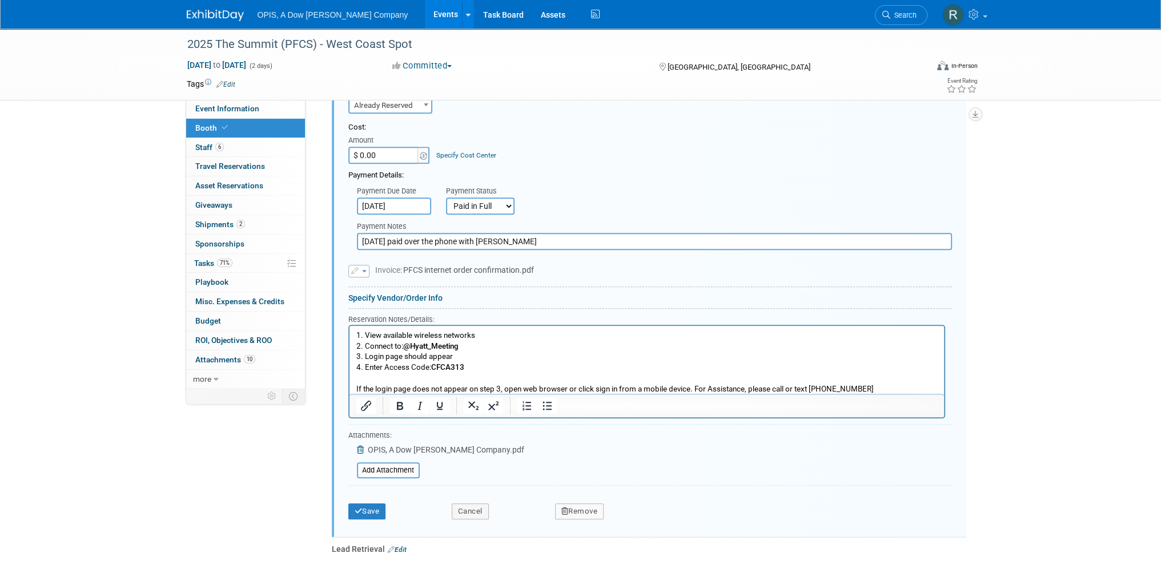
scroll to position [872, 0]
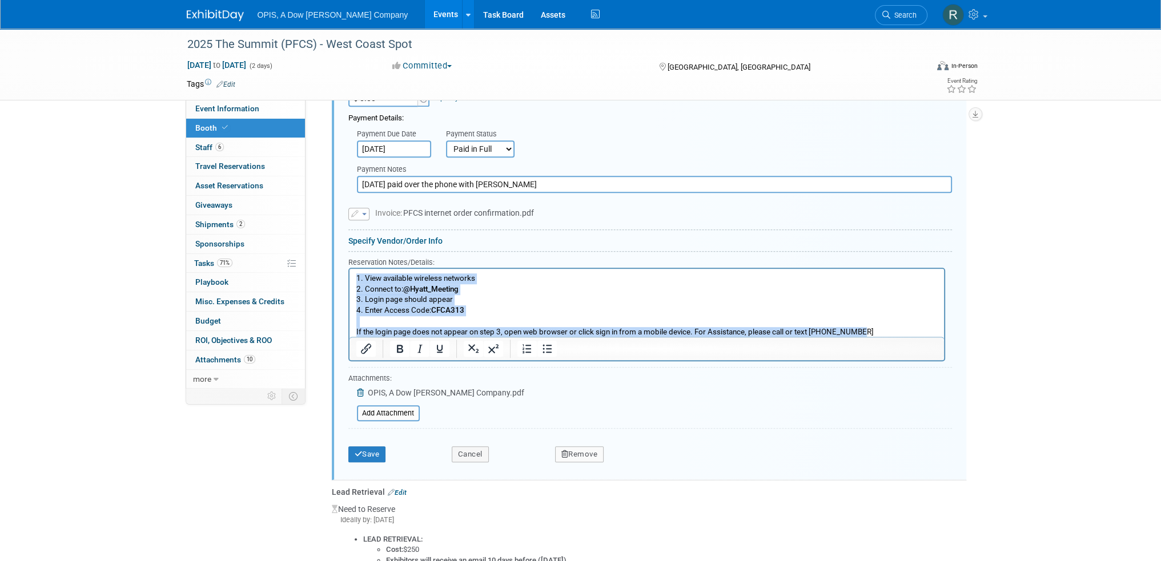
drag, startPoint x: 856, startPoint y: 330, endPoint x: 697, endPoint y: 544, distance: 266.8
click at [349, 280] on html "1. View available wireless networks 2. Connect to: @Hyatt_Meeting 3. Login page…" at bounding box center [646, 302] width 594 height 69
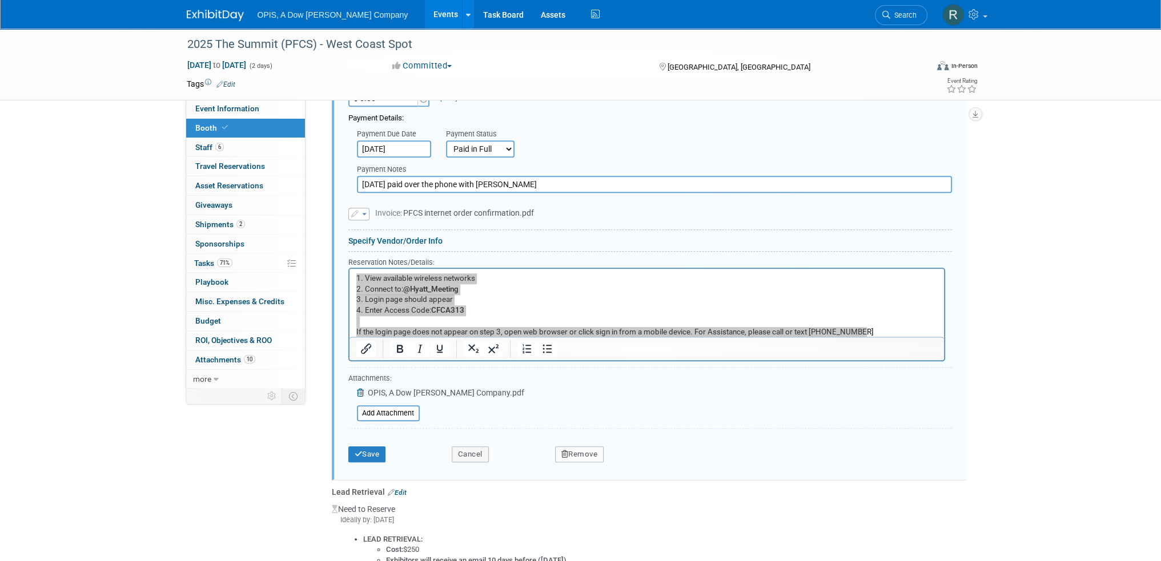
click at [439, 210] on span "Invoice: PFCS internet order confirmation.pdf" at bounding box center [454, 212] width 159 height 9
click at [363, 212] on button "button" at bounding box center [358, 214] width 21 height 13
click at [587, 211] on div "Replace with a new file Remove attachment Invoice: PFCS internet order confirma…" at bounding box center [649, 206] width 603 height 27
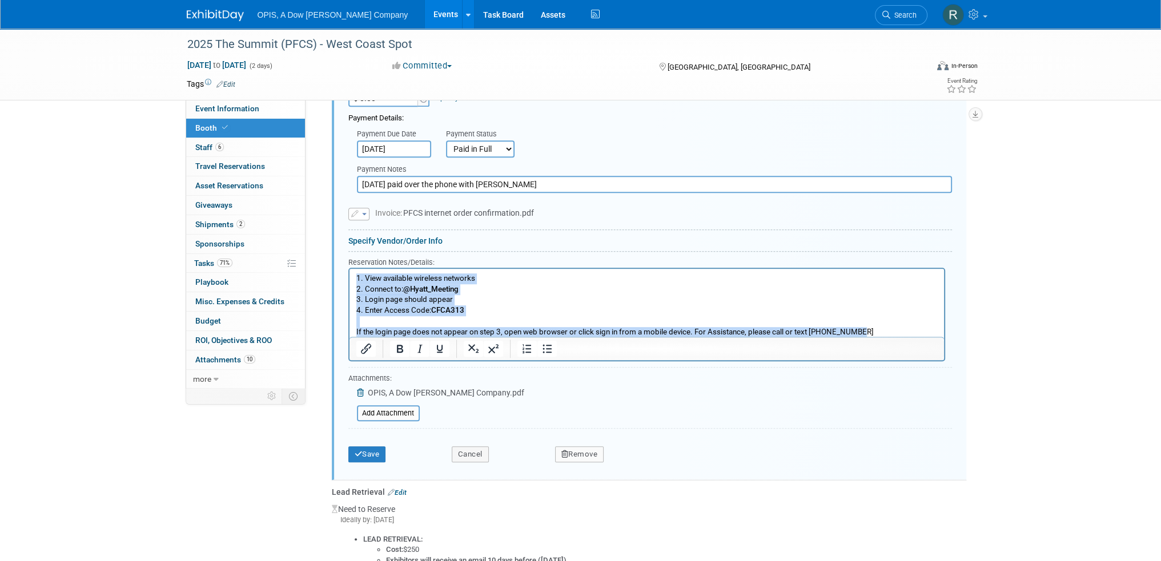
copy p "1. View available wireless networks 2. Connect to: @Hyatt_Meeting 3. Login page…"
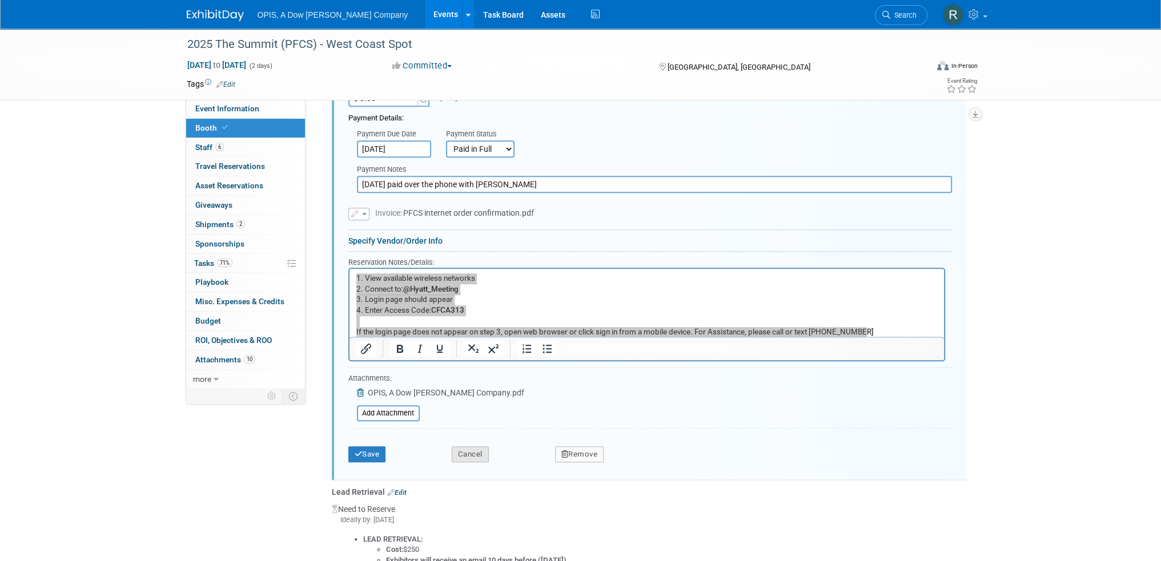
click at [464, 446] on button "Cancel" at bounding box center [470, 454] width 37 height 16
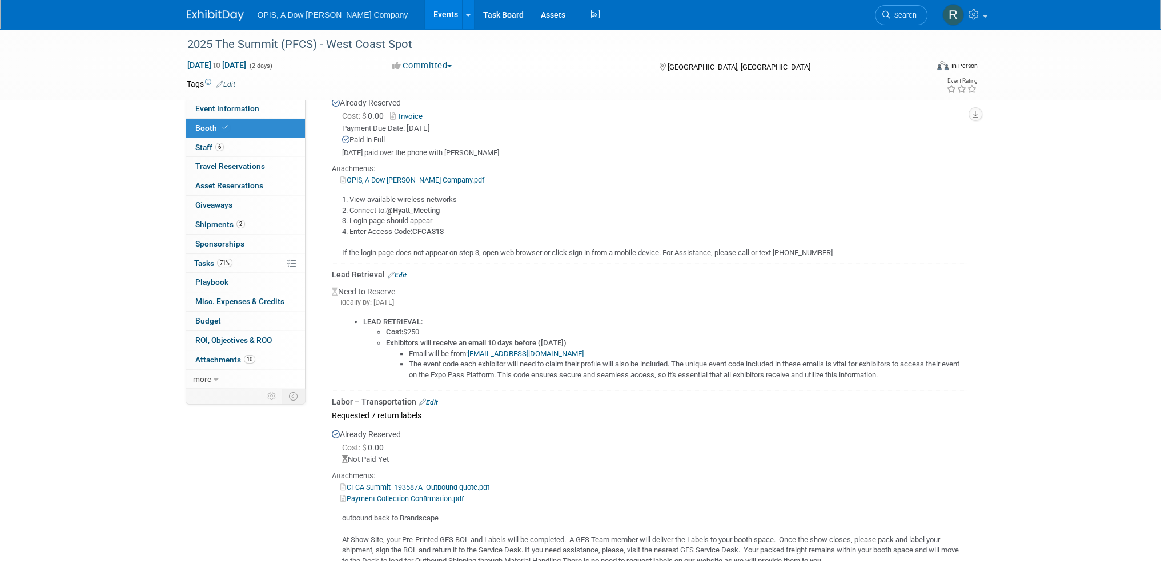
scroll to position [758, 0]
click at [395, 180] on link "OPIS, A Dow Jones Company.pdf" at bounding box center [412, 180] width 144 height 9
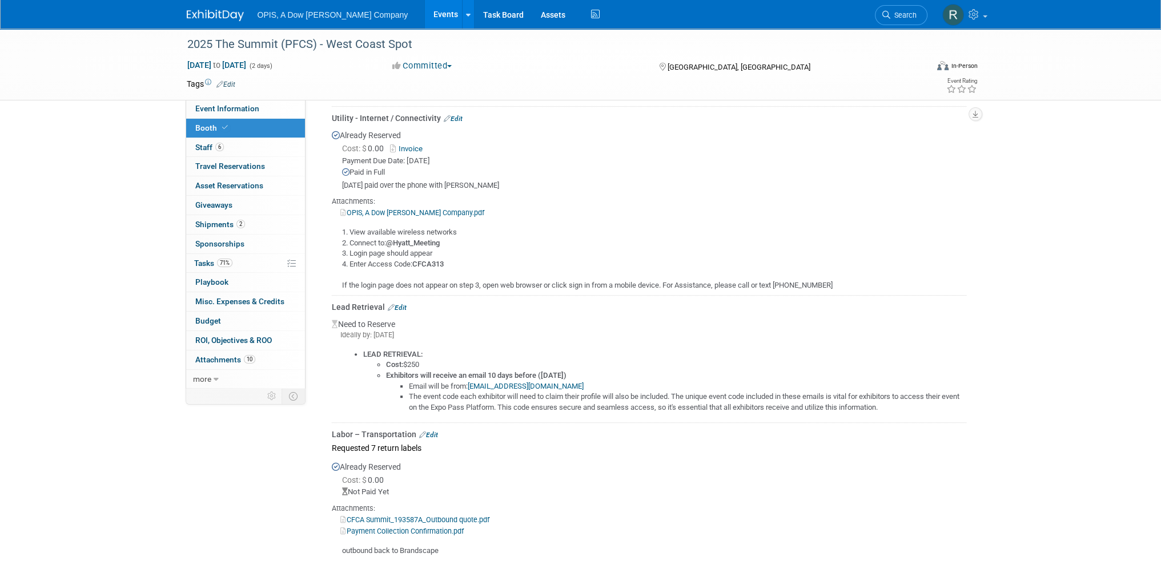
scroll to position [700, 0]
